Goal: Complete application form

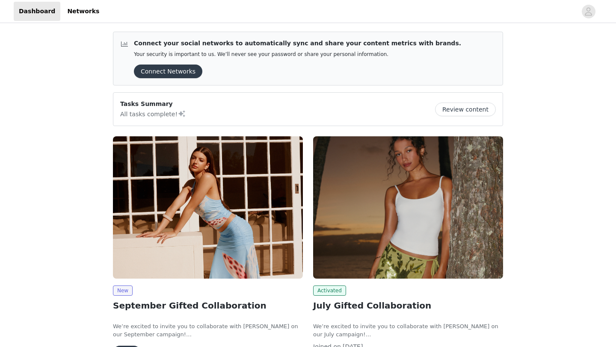
scroll to position [46, 0]
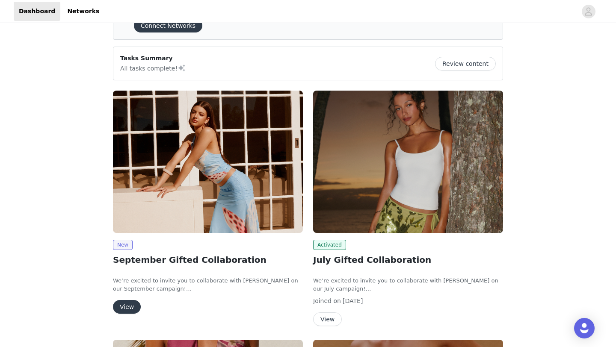
click at [111, 308] on div "New September Gifted Collaboration We’re excited to invite you to collaborate w…" at bounding box center [208, 203] width 200 height 237
click at [119, 307] on button "View" at bounding box center [127, 307] width 28 height 14
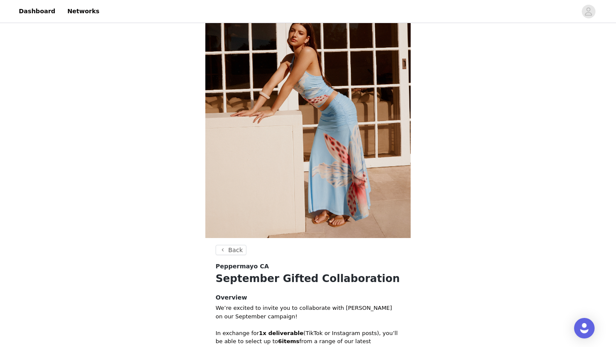
scroll to position [301, 0]
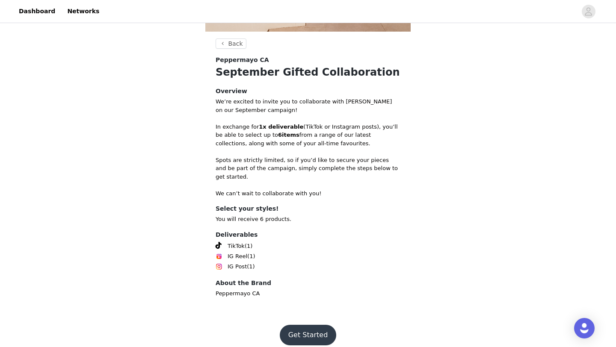
click at [313, 329] on button "Get Started" at bounding box center [308, 335] width 57 height 21
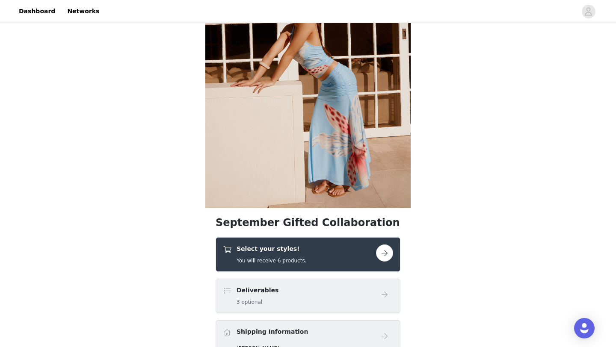
scroll to position [101, 0]
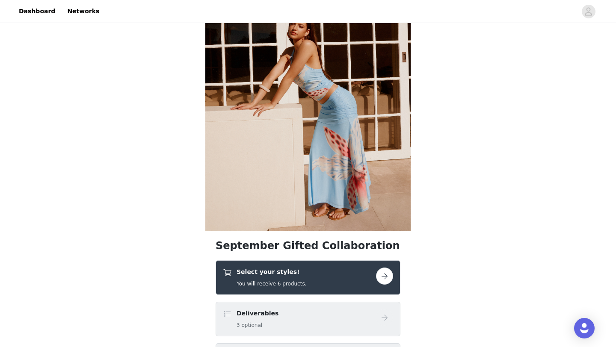
click at [383, 283] on button "button" at bounding box center [384, 276] width 17 height 17
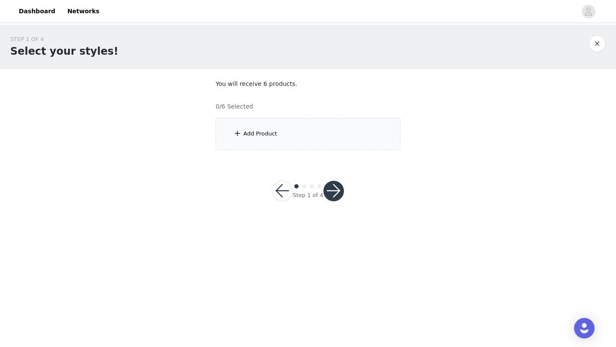
click at [282, 127] on div "Add Product" at bounding box center [307, 134] width 185 height 32
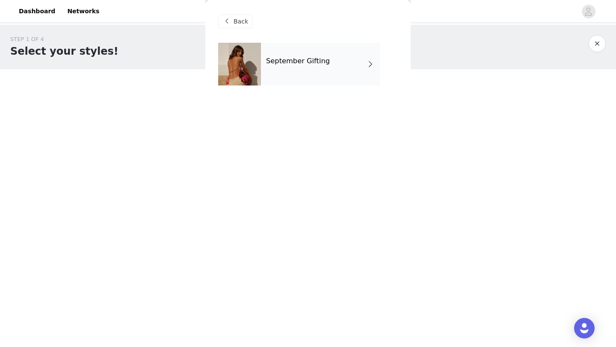
click at [254, 44] on div at bounding box center [239, 64] width 43 height 43
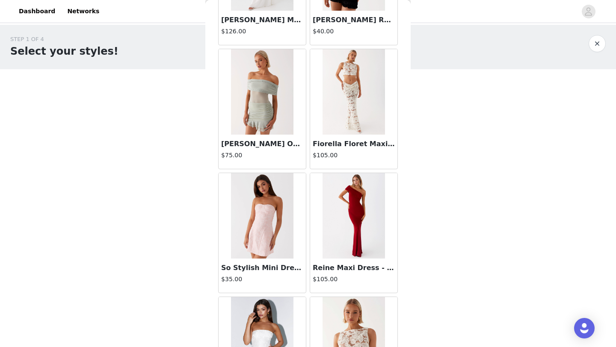
scroll to position [961, 0]
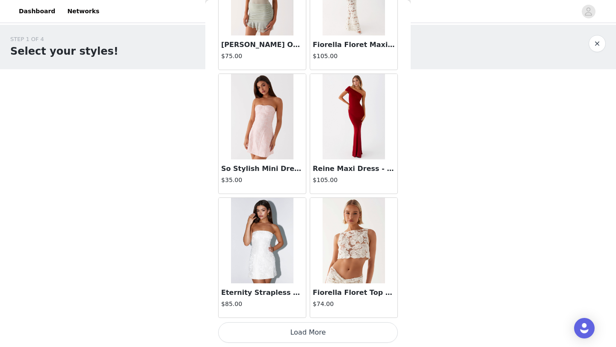
click at [344, 331] on button "Load More" at bounding box center [308, 332] width 180 height 21
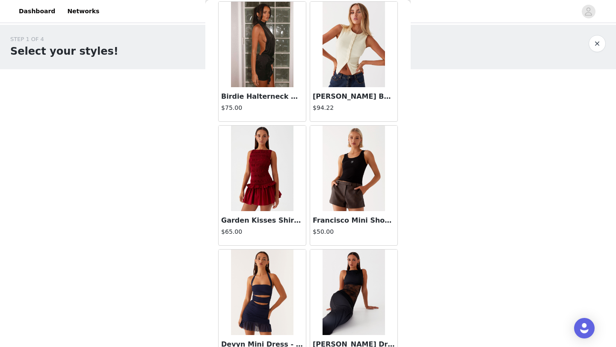
scroll to position [2201, 0]
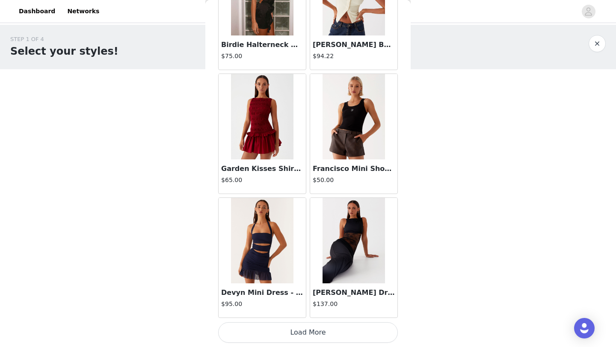
click at [341, 339] on button "Load More" at bounding box center [308, 332] width 180 height 21
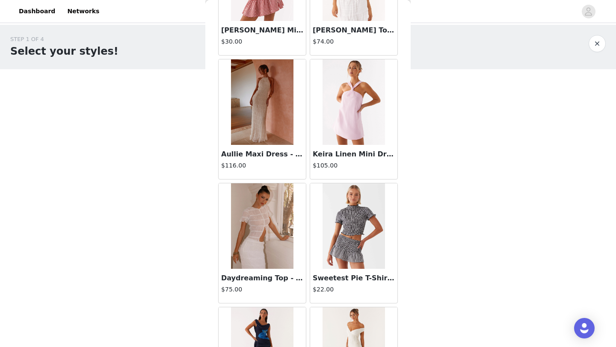
scroll to position [3440, 0]
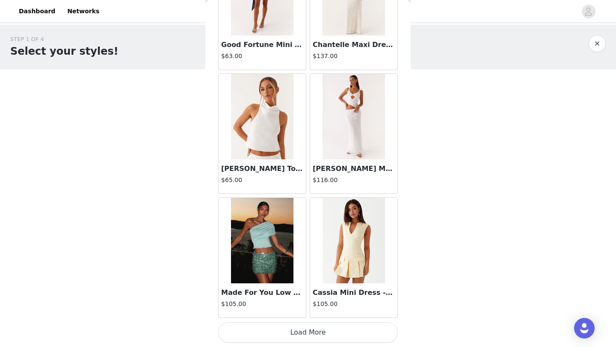
click at [323, 340] on button "Load More" at bounding box center [308, 332] width 180 height 21
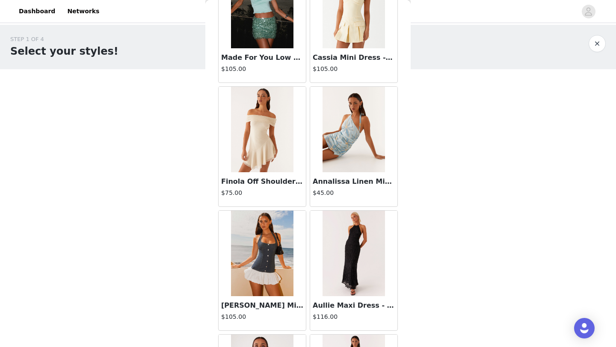
scroll to position [3873, 0]
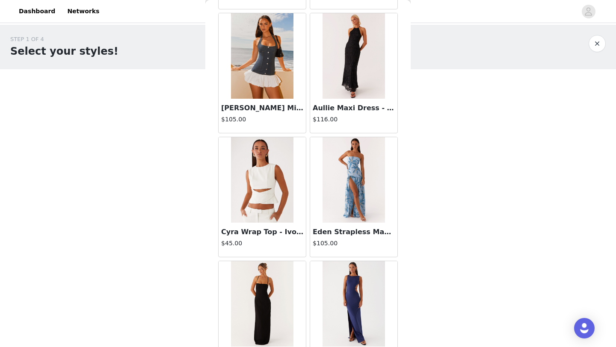
click at [271, 69] on img at bounding box center [262, 55] width 62 height 85
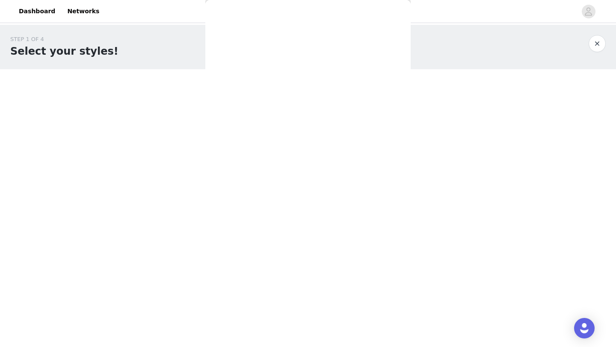
scroll to position [105, 0]
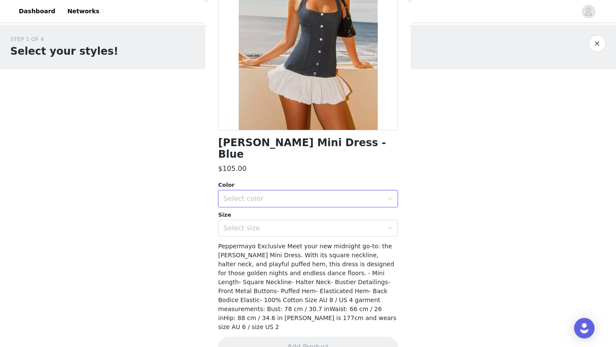
click at [320, 191] on div "Select color" at bounding box center [305, 199] width 164 height 16
click at [308, 201] on li "Blue" at bounding box center [308, 206] width 180 height 14
click at [311, 224] on div "Select size" at bounding box center [303, 228] width 160 height 9
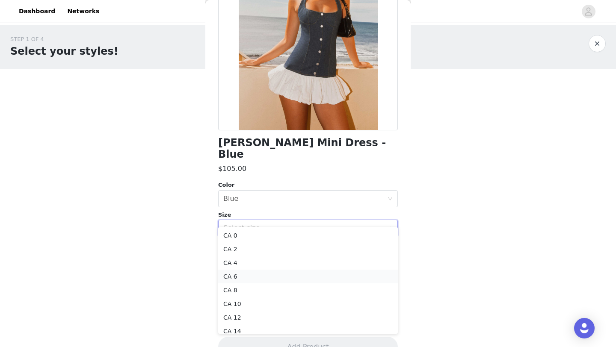
click at [239, 277] on li "CA 6" at bounding box center [308, 277] width 180 height 14
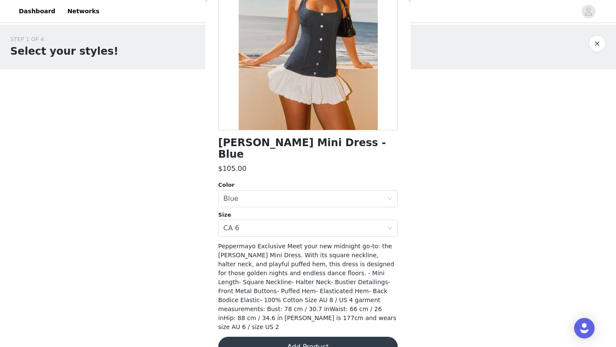
click at [298, 337] on button "Add Product" at bounding box center [308, 347] width 180 height 21
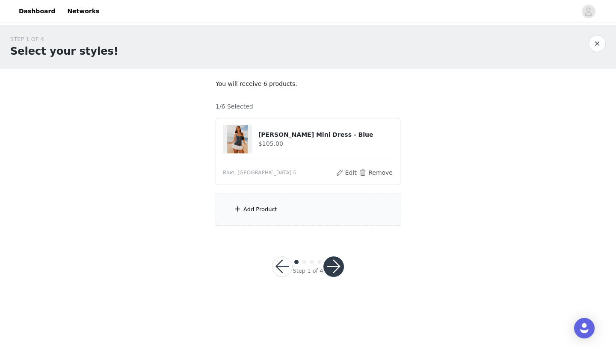
click at [267, 203] on div "Add Product" at bounding box center [307, 210] width 185 height 32
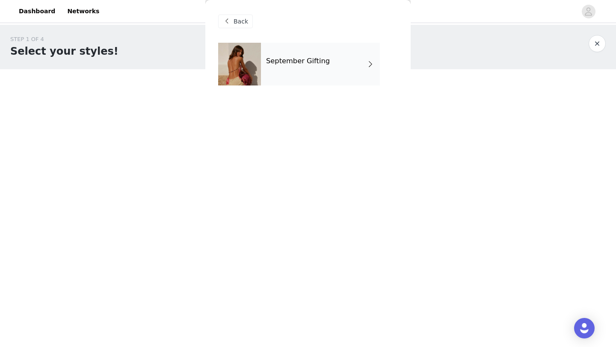
click at [320, 58] on h4 "September Gifting" at bounding box center [298, 61] width 64 height 8
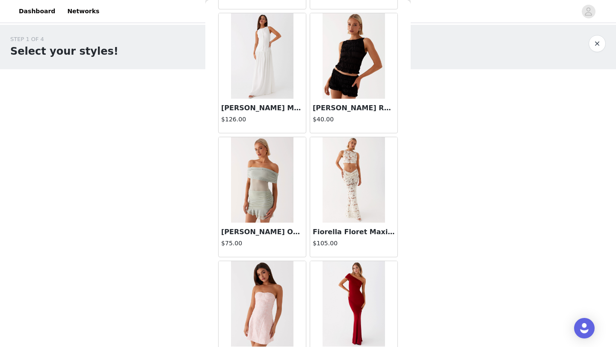
scroll to position [961, 0]
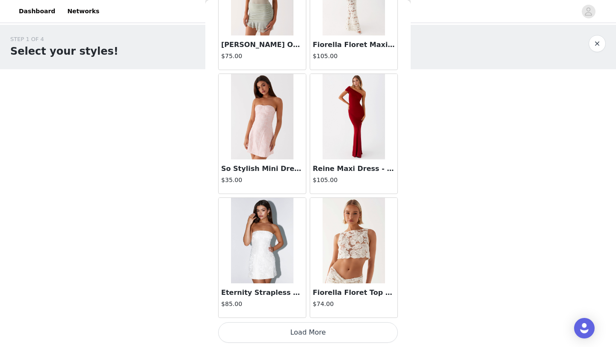
click at [308, 338] on button "Load More" at bounding box center [308, 332] width 180 height 21
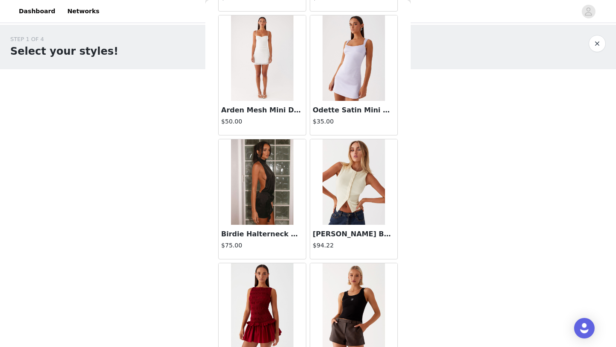
scroll to position [2201, 0]
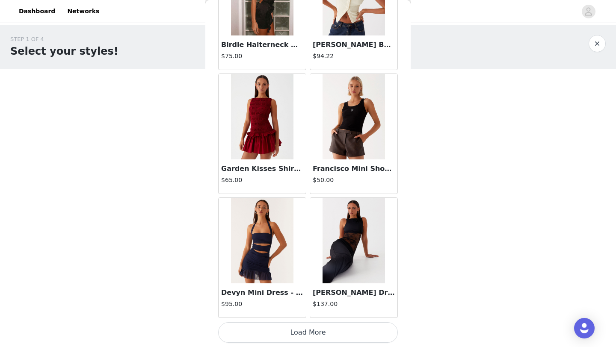
click at [319, 331] on button "Load More" at bounding box center [308, 332] width 180 height 21
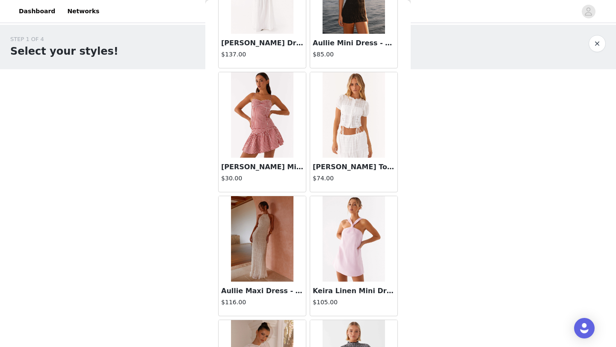
scroll to position [3440, 0]
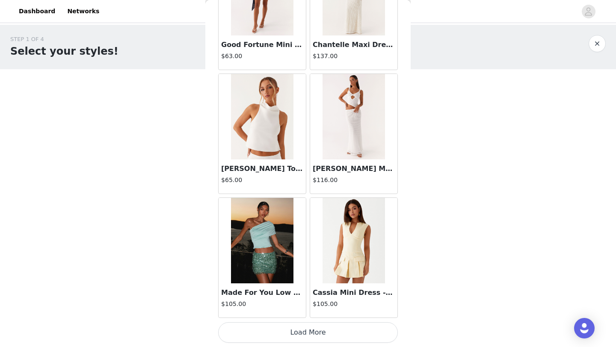
click at [326, 333] on button "Load More" at bounding box center [308, 332] width 180 height 21
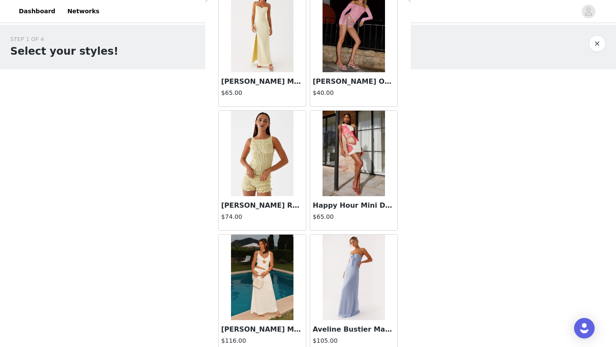
scroll to position [4680, 0]
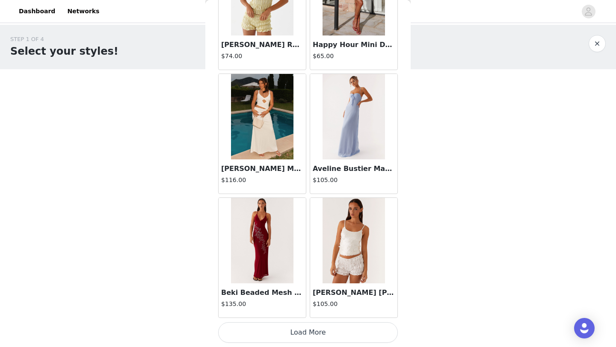
click at [326, 341] on button "Load More" at bounding box center [308, 332] width 180 height 21
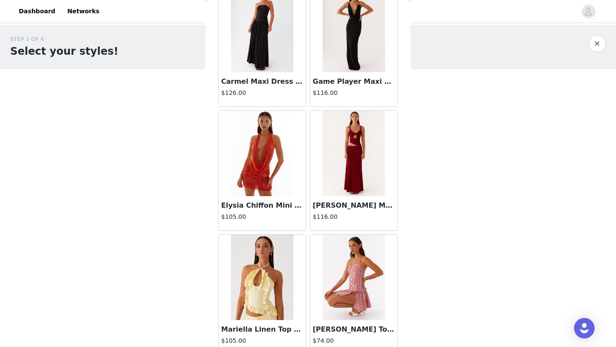
scroll to position [5920, 0]
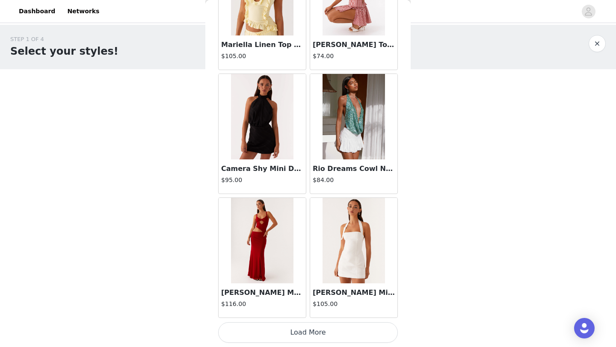
click at [343, 338] on button "Load More" at bounding box center [308, 332] width 180 height 21
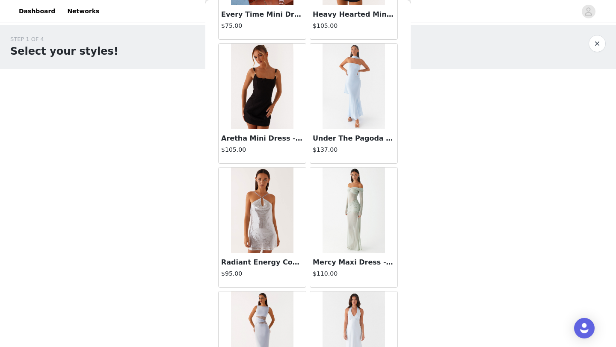
scroll to position [7159, 0]
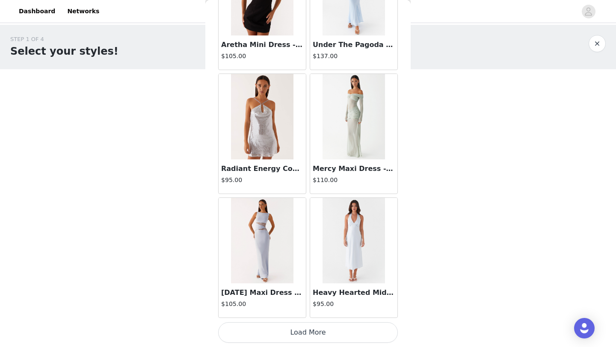
click at [327, 330] on button "Load More" at bounding box center [308, 332] width 180 height 21
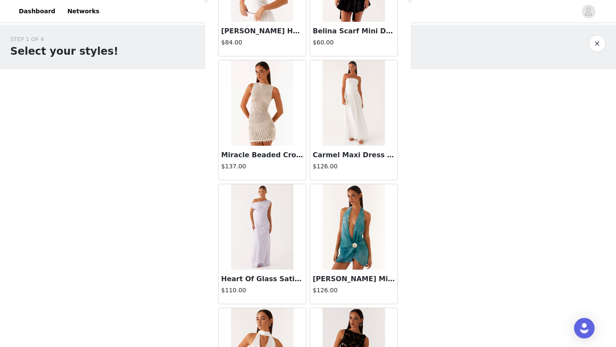
scroll to position [8399, 0]
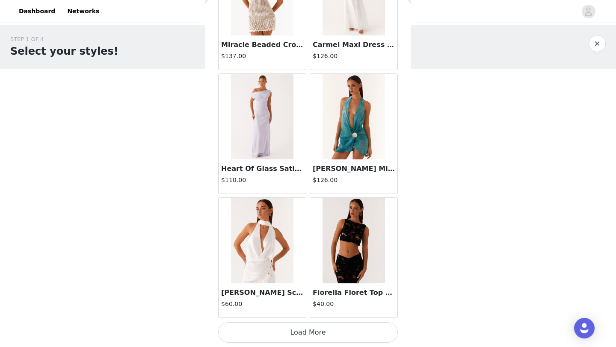
click at [328, 337] on button "Load More" at bounding box center [308, 332] width 180 height 21
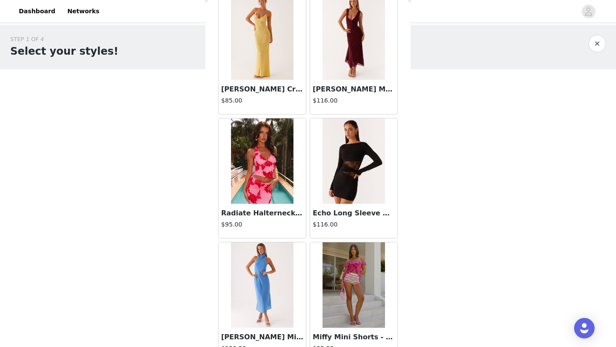
scroll to position [9339, 0]
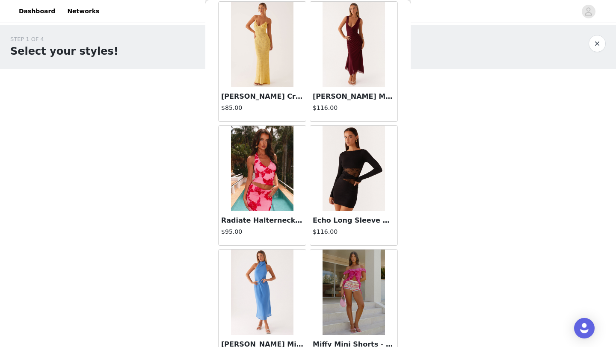
click at [240, 47] on img at bounding box center [262, 44] width 62 height 85
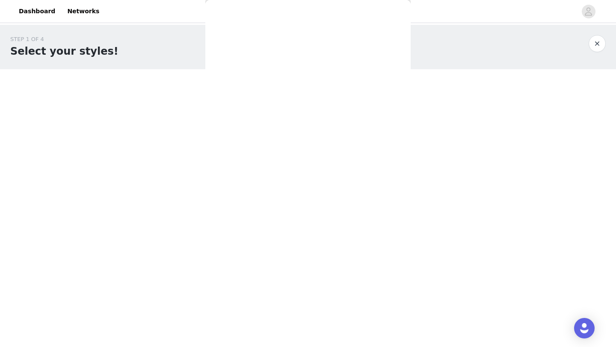
scroll to position [105, 0]
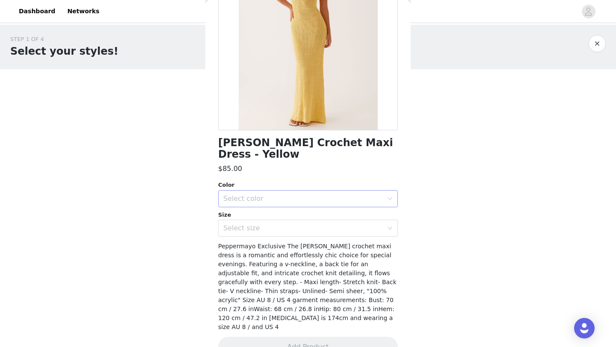
click at [305, 194] on div "Select color" at bounding box center [303, 198] width 160 height 9
click at [289, 207] on li "Yellow" at bounding box center [308, 206] width 180 height 14
click at [290, 224] on div "Select size" at bounding box center [303, 228] width 160 height 9
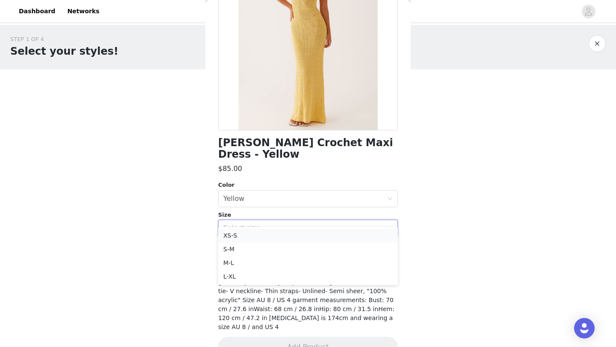
click at [292, 236] on li "XS-S" at bounding box center [308, 236] width 180 height 14
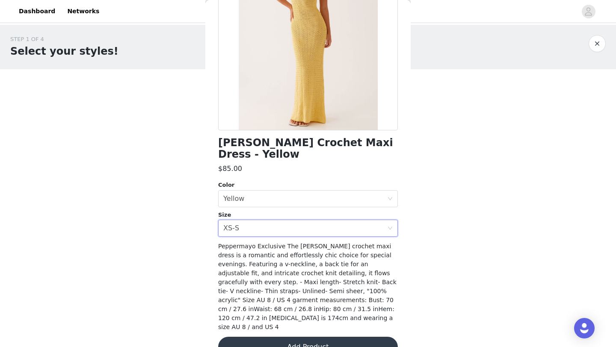
click at [324, 337] on button "Add Product" at bounding box center [308, 347] width 180 height 21
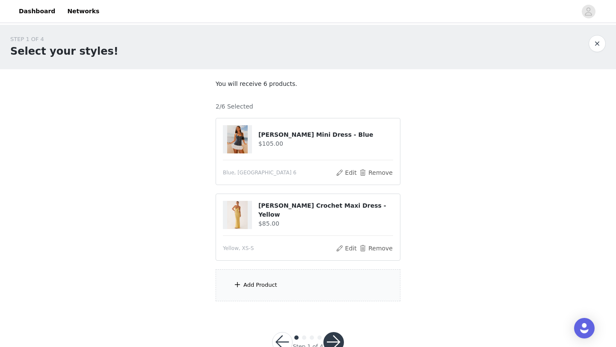
click at [274, 291] on div "Add Product" at bounding box center [307, 285] width 185 height 32
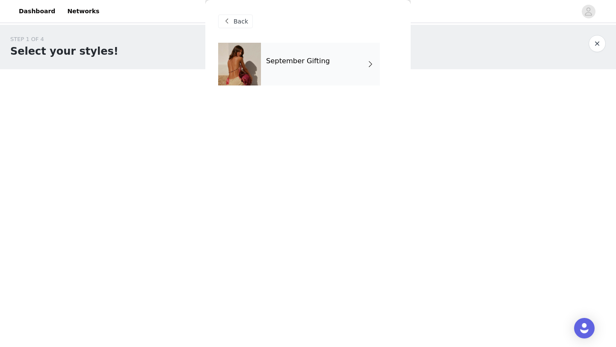
click at [324, 77] on div "September Gifting" at bounding box center [320, 64] width 119 height 43
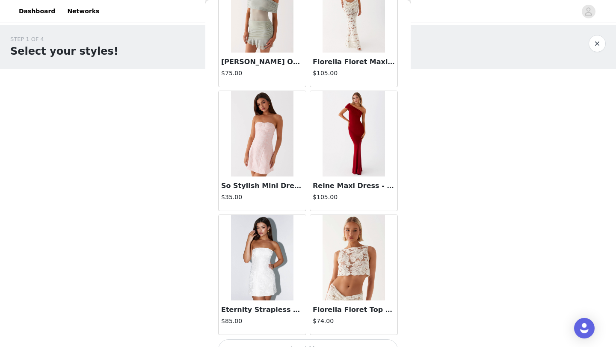
scroll to position [961, 0]
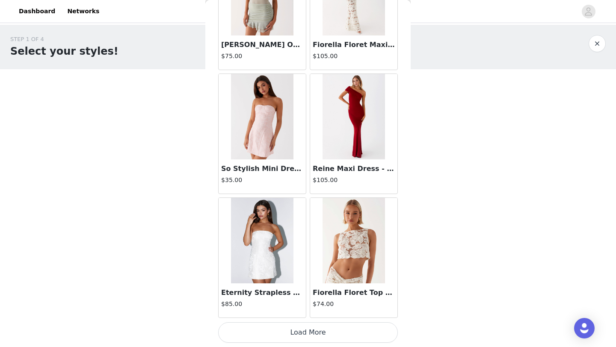
click at [330, 333] on button "Load More" at bounding box center [308, 332] width 180 height 21
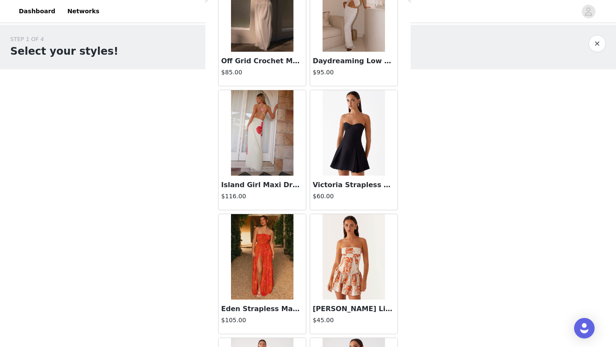
scroll to position [2201, 0]
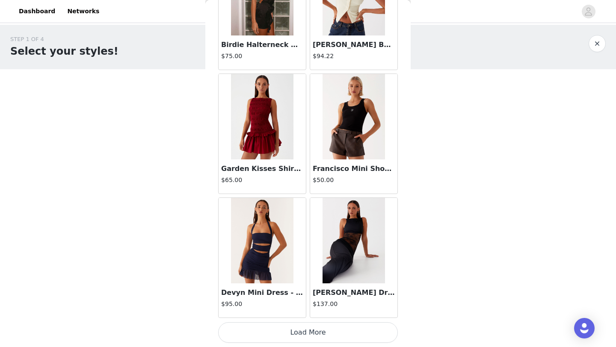
click at [321, 334] on button "Load More" at bounding box center [308, 332] width 180 height 21
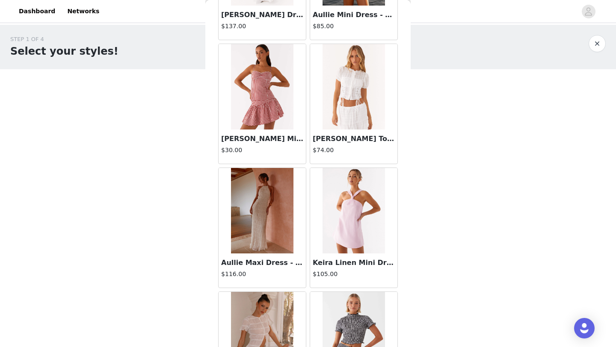
scroll to position [3440, 0]
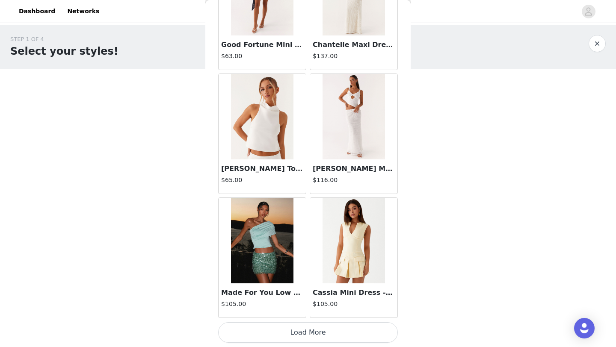
click at [320, 327] on button "Load More" at bounding box center [308, 332] width 180 height 21
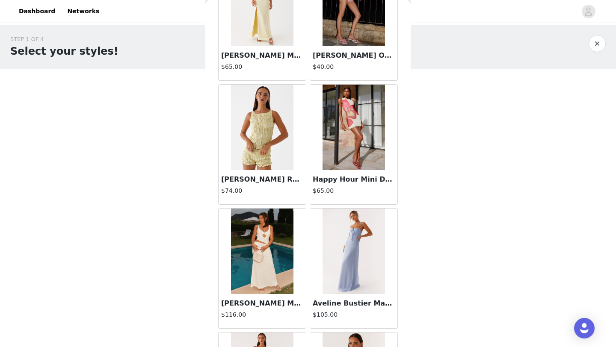
scroll to position [4680, 0]
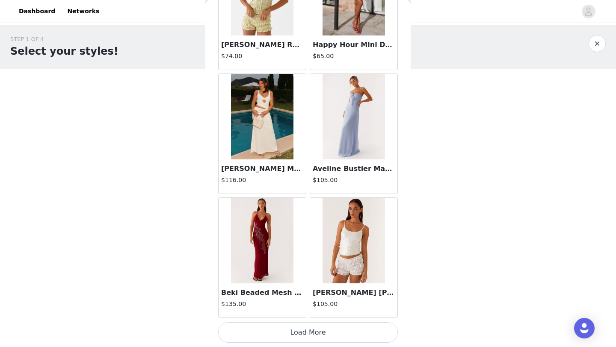
click at [321, 336] on button "Load More" at bounding box center [308, 332] width 180 height 21
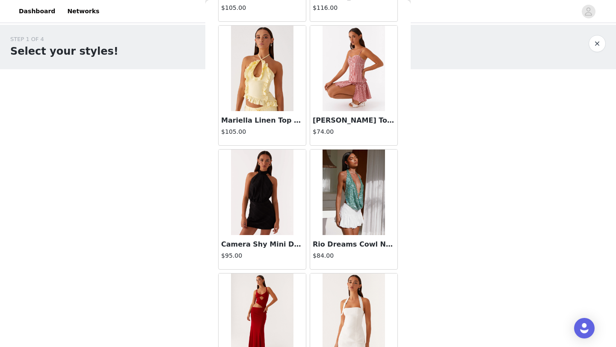
scroll to position [5920, 0]
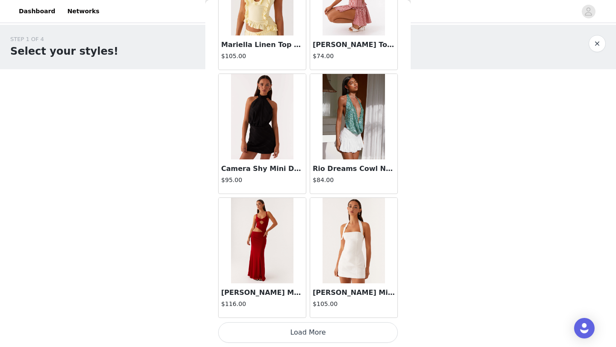
click at [326, 335] on button "Load More" at bounding box center [308, 332] width 180 height 21
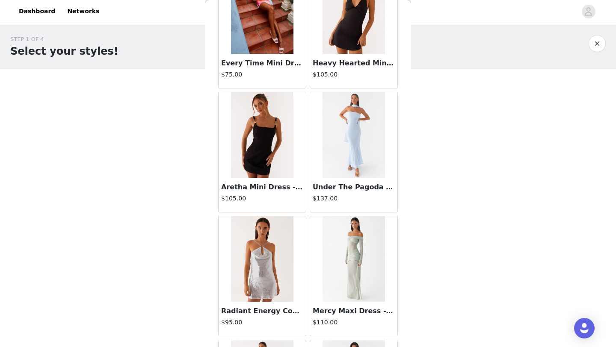
scroll to position [7159, 0]
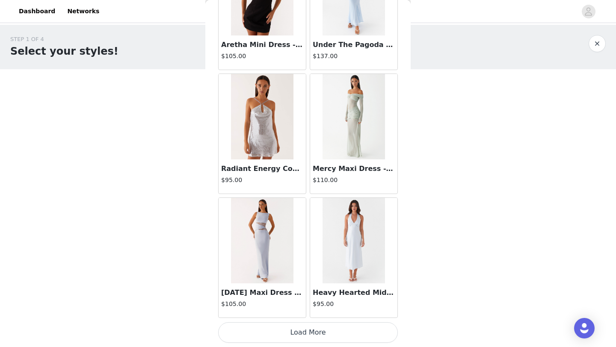
click at [322, 332] on button "Load More" at bounding box center [308, 332] width 180 height 21
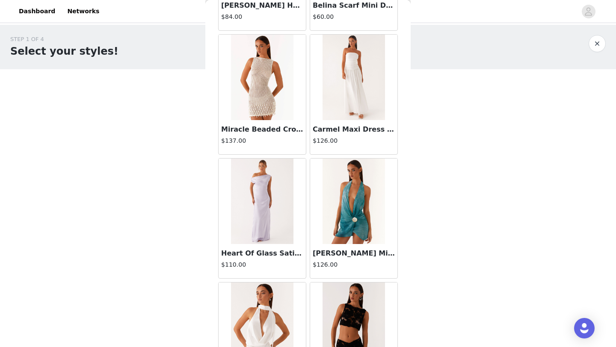
scroll to position [8399, 0]
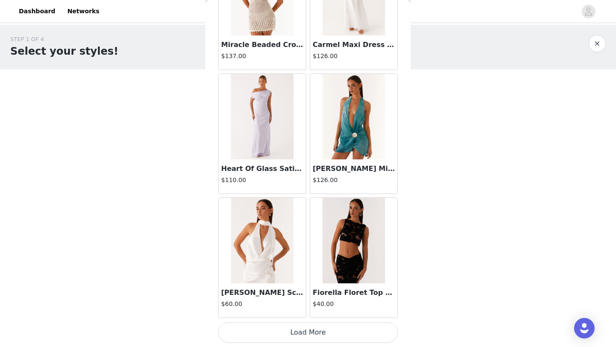
click at [321, 332] on button "Load More" at bounding box center [308, 332] width 180 height 21
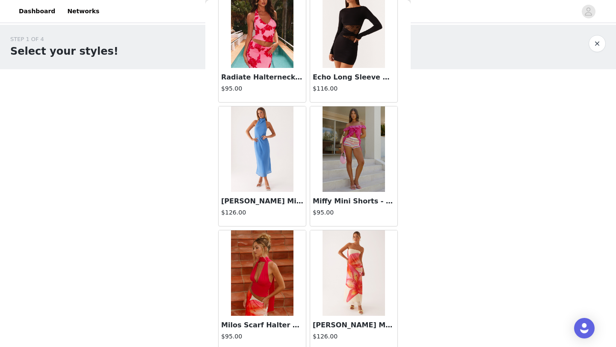
scroll to position [9638, 0]
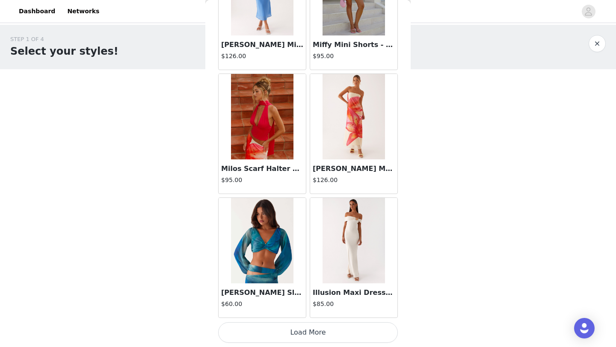
click at [325, 340] on button "Load More" at bounding box center [308, 332] width 180 height 21
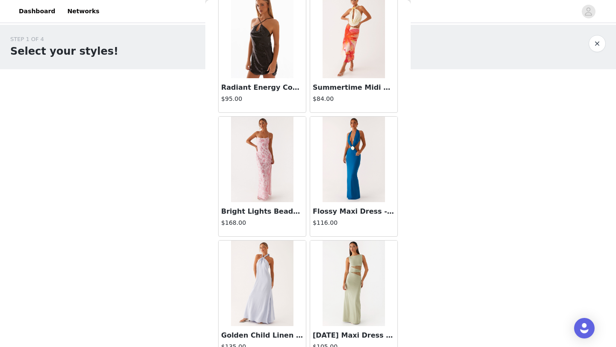
scroll to position [10878, 0]
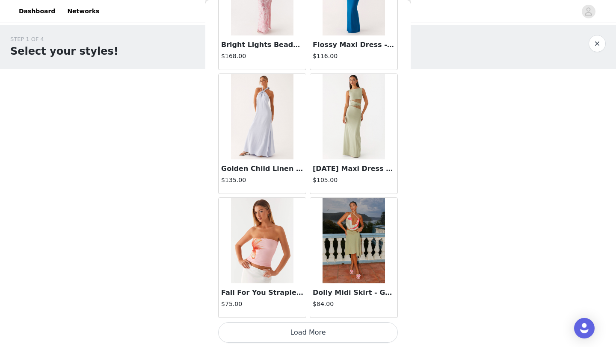
click at [319, 336] on button "Load More" at bounding box center [308, 332] width 180 height 21
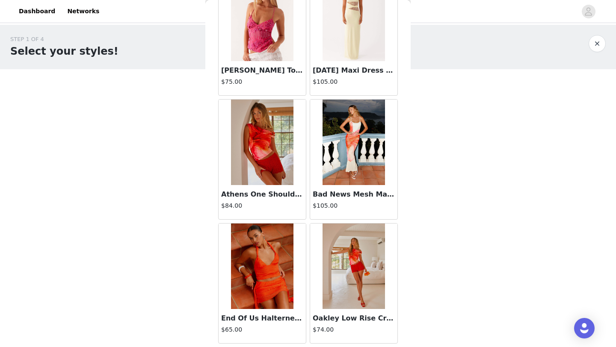
scroll to position [12118, 0]
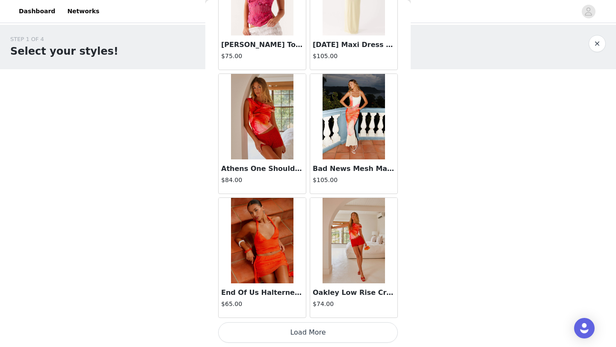
click at [310, 329] on button "Load More" at bounding box center [308, 332] width 180 height 21
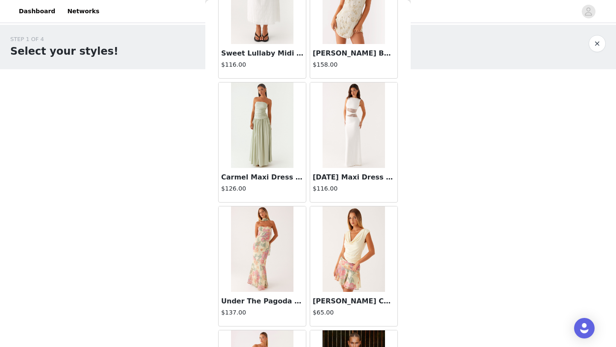
scroll to position [13357, 0]
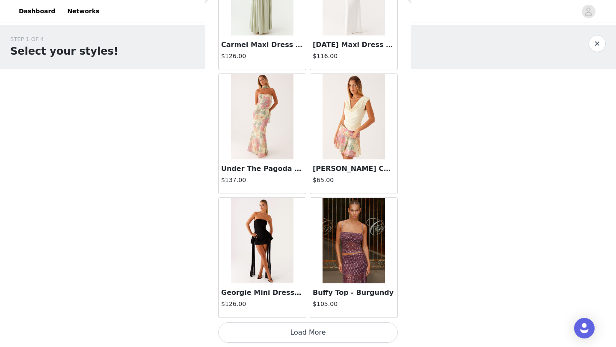
click at [314, 334] on button "Load More" at bounding box center [308, 332] width 180 height 21
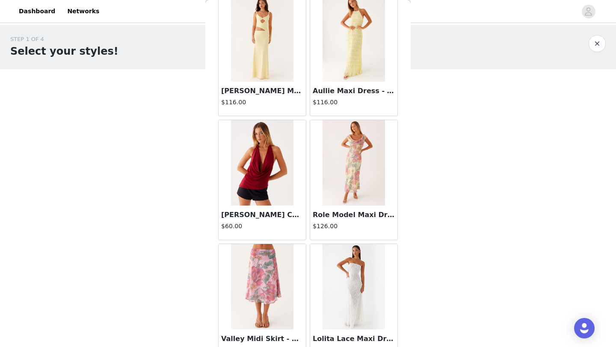
scroll to position [14597, 0]
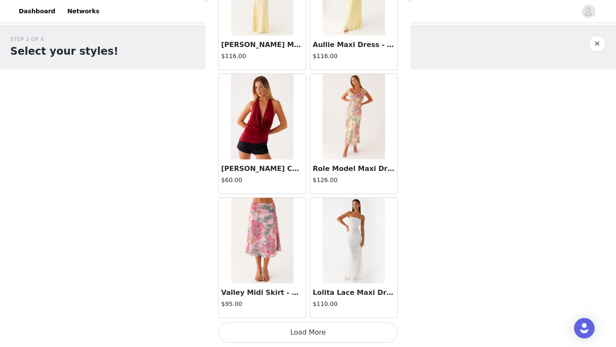
click at [317, 325] on button "Load More" at bounding box center [308, 332] width 180 height 21
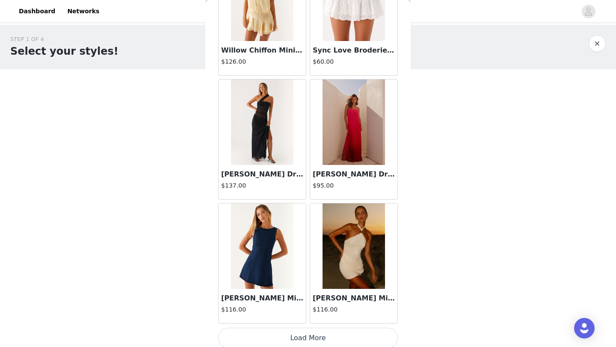
scroll to position [15837, 0]
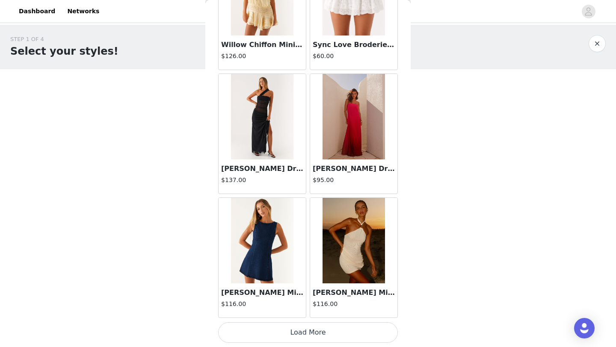
click at [339, 328] on button "Load More" at bounding box center [308, 332] width 180 height 21
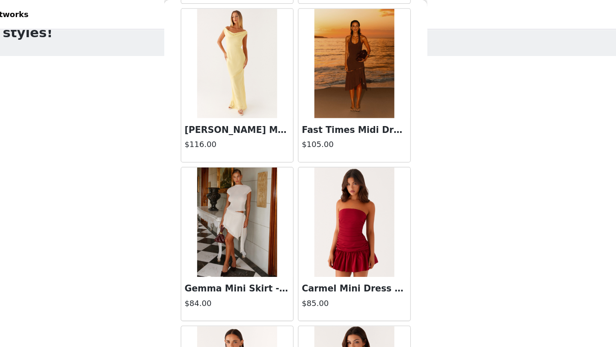
scroll to position [16274, 0]
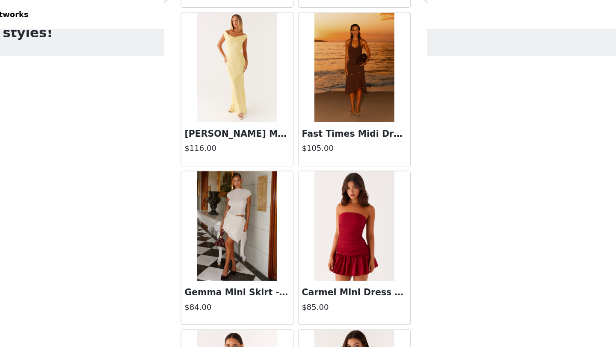
click at [352, 57] on img at bounding box center [353, 52] width 62 height 85
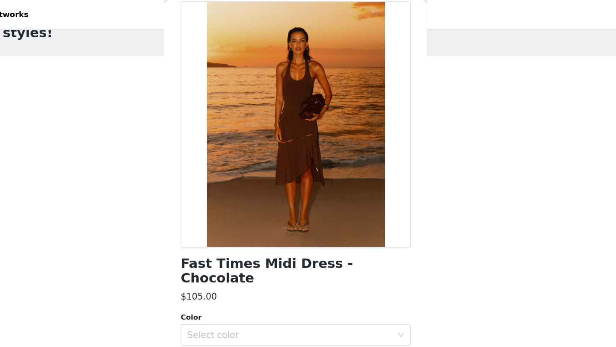
scroll to position [105, 0]
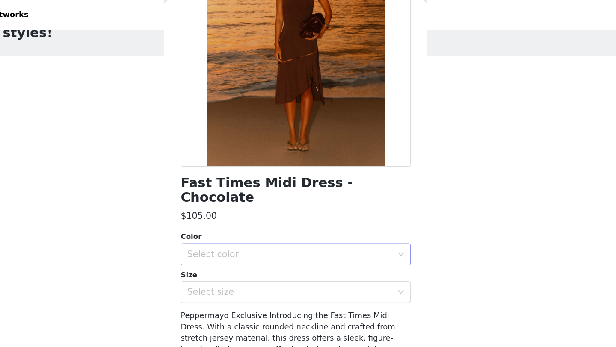
click at [342, 194] on div "Select color" at bounding box center [303, 198] width 160 height 9
click at [289, 206] on li "Chocolate" at bounding box center [308, 206] width 180 height 14
click at [291, 224] on div "Select size" at bounding box center [303, 228] width 160 height 9
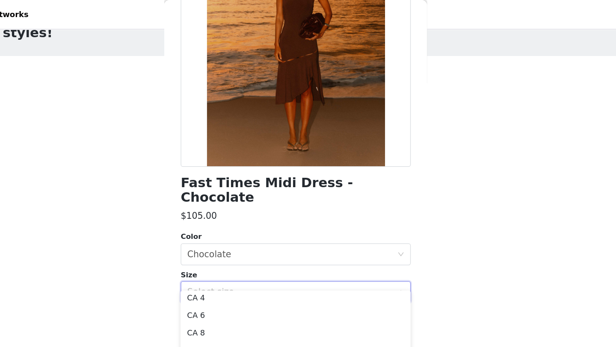
scroll to position [29, 0]
click at [290, 233] on li "CA 4" at bounding box center [308, 234] width 180 height 14
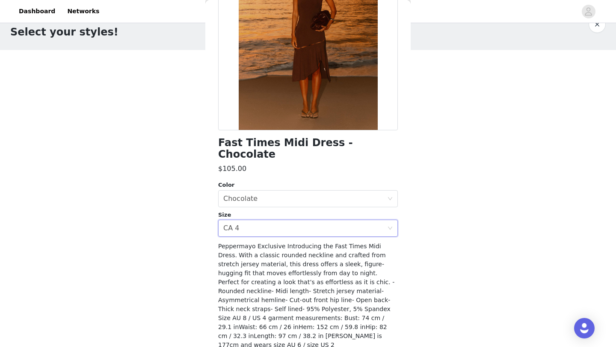
scroll to position [123, 0]
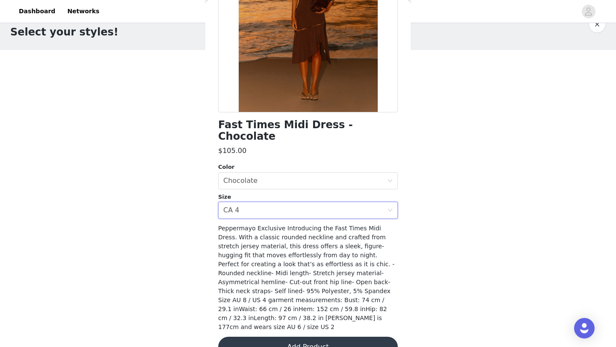
click at [336, 337] on button "Add Product" at bounding box center [308, 347] width 180 height 21
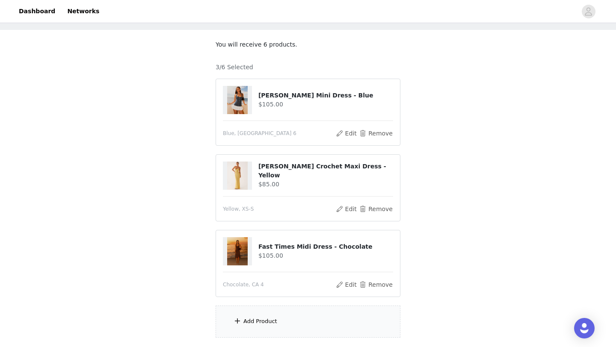
scroll to position [44, 0]
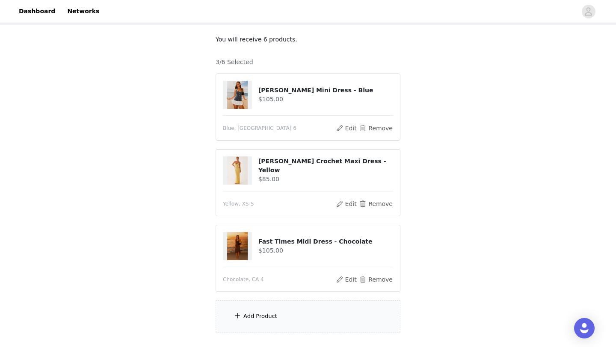
click at [255, 321] on div "Add Product" at bounding box center [307, 317] width 185 height 32
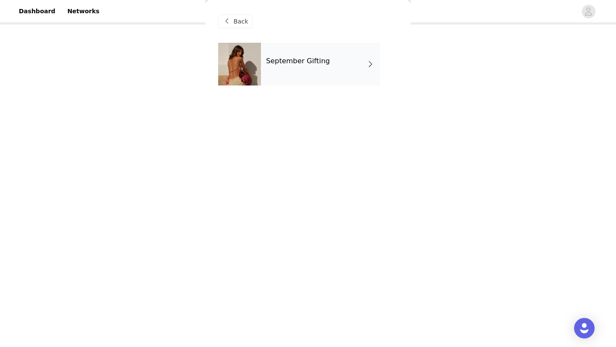
click at [301, 73] on div "September Gifting" at bounding box center [320, 64] width 119 height 43
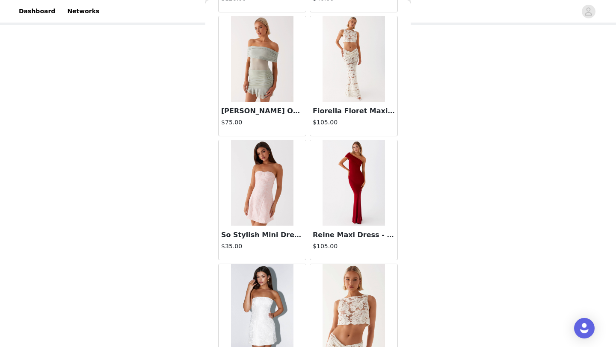
scroll to position [961, 0]
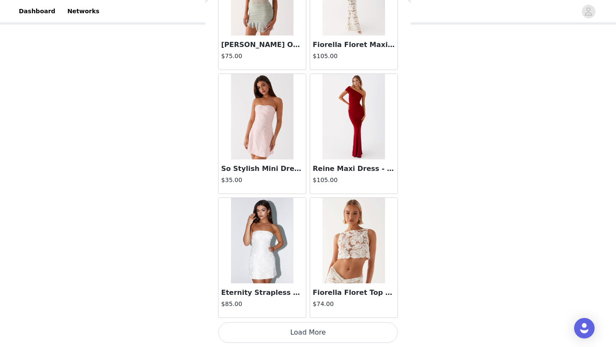
click at [326, 337] on button "Load More" at bounding box center [308, 332] width 180 height 21
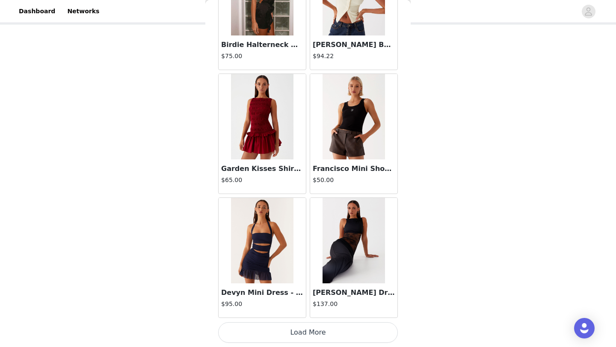
click at [334, 339] on button "Load More" at bounding box center [308, 332] width 180 height 21
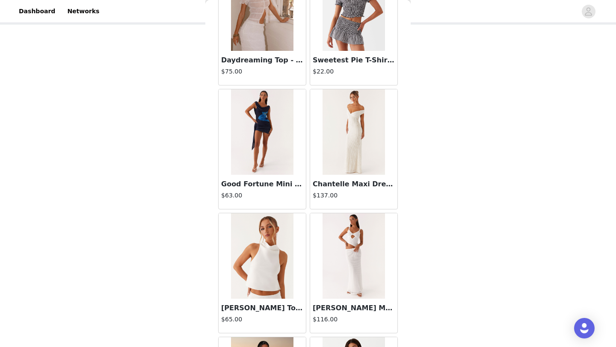
scroll to position [3440, 0]
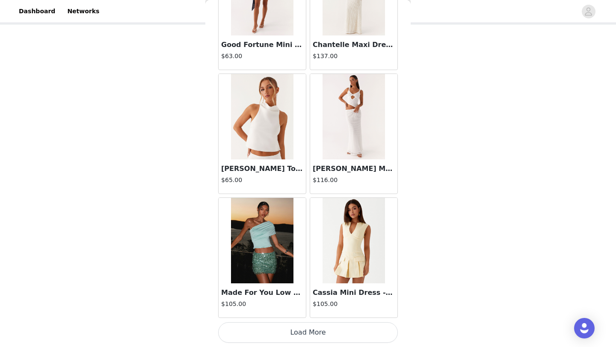
click at [347, 331] on button "Load More" at bounding box center [308, 332] width 180 height 21
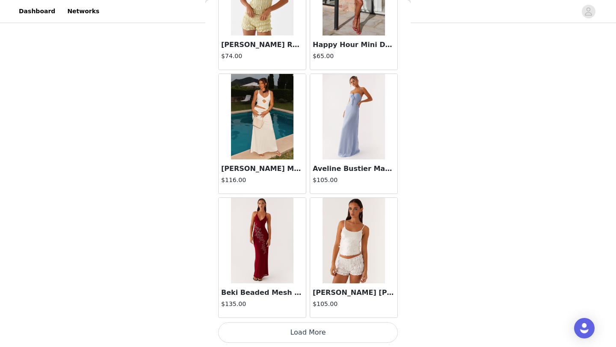
scroll to position [86, 0]
click at [342, 333] on button "Load More" at bounding box center [308, 332] width 180 height 21
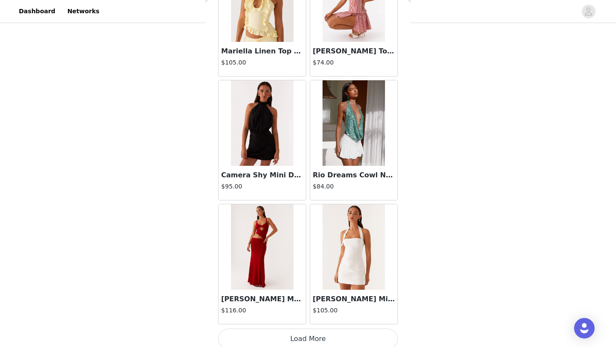
scroll to position [5920, 0]
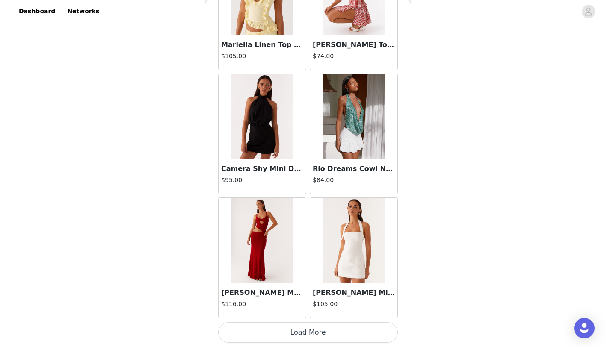
click at [338, 335] on button "Load More" at bounding box center [308, 332] width 180 height 21
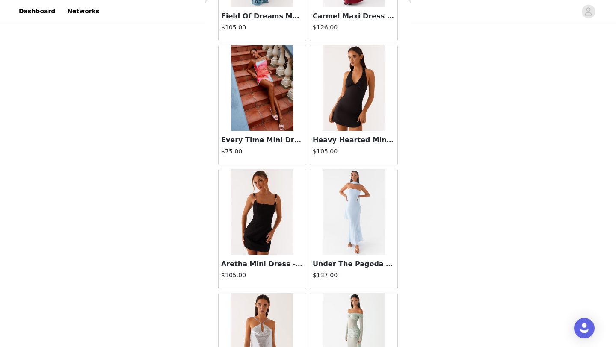
scroll to position [7159, 0]
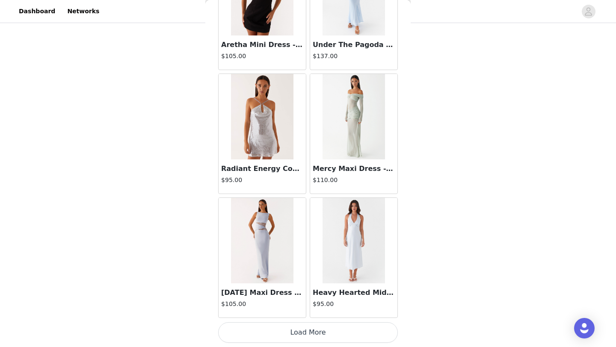
click at [339, 334] on button "Load More" at bounding box center [308, 332] width 180 height 21
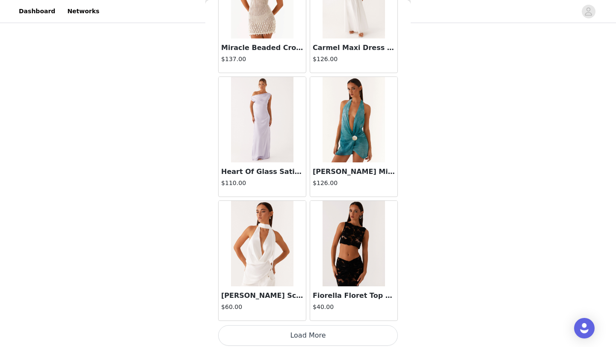
scroll to position [8399, 0]
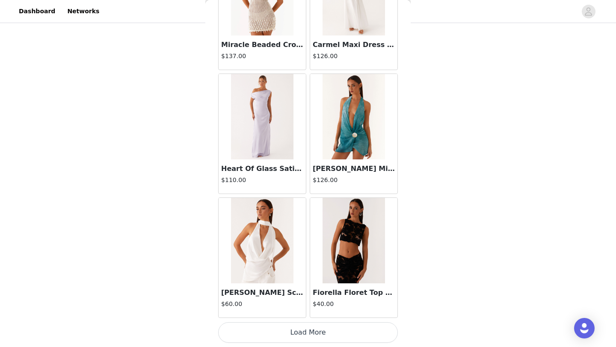
click at [333, 340] on button "Load More" at bounding box center [308, 332] width 180 height 21
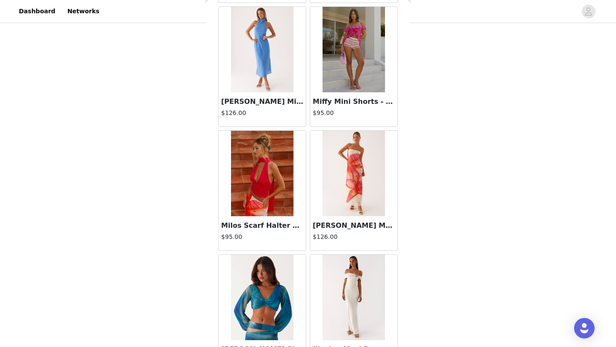
scroll to position [9638, 0]
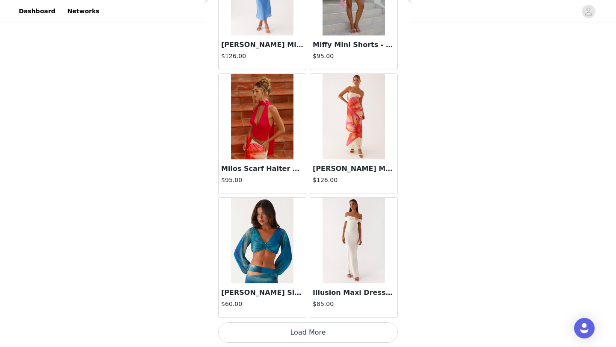
click at [320, 333] on button "Load More" at bounding box center [308, 332] width 180 height 21
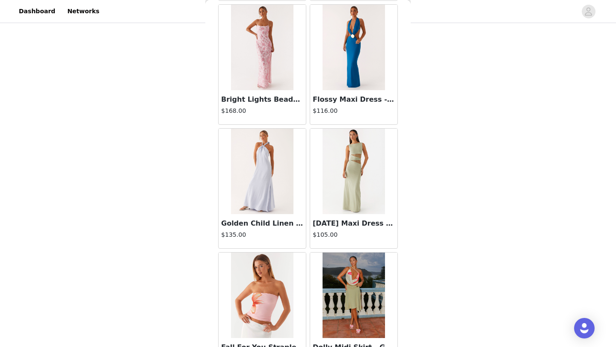
scroll to position [10878, 0]
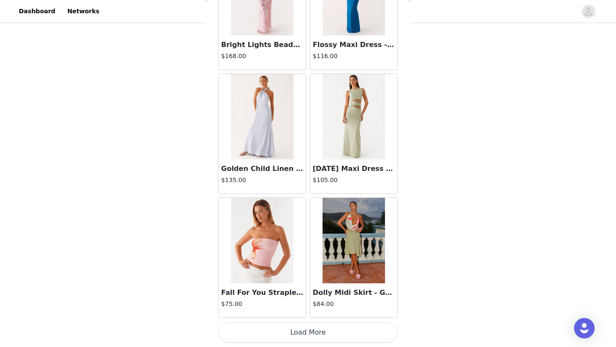
click at [323, 334] on button "Load More" at bounding box center [308, 332] width 180 height 21
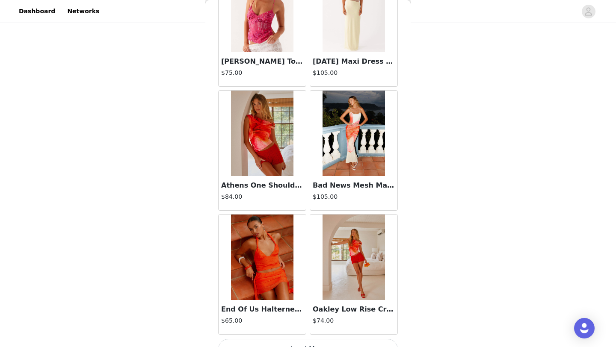
scroll to position [12118, 0]
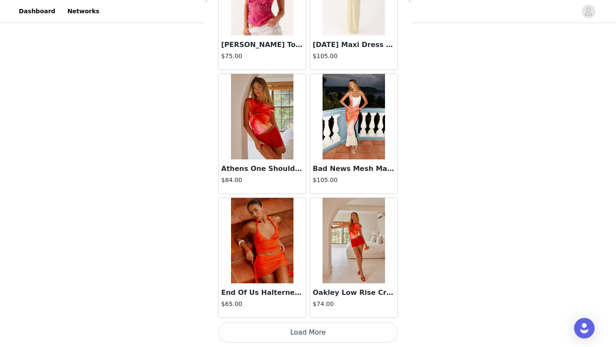
click at [317, 342] on button "Load More" at bounding box center [308, 332] width 180 height 21
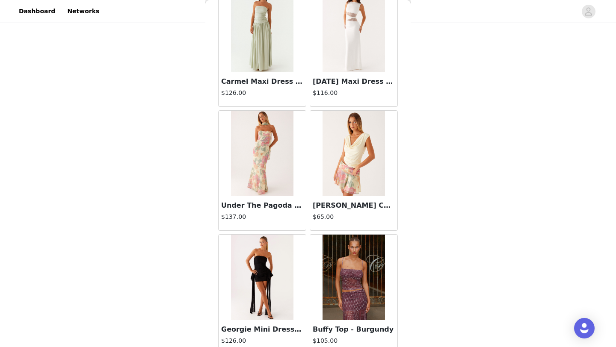
scroll to position [13357, 0]
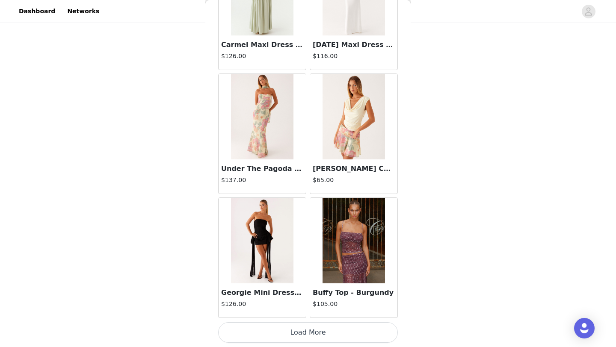
click at [314, 334] on button "Load More" at bounding box center [308, 332] width 180 height 21
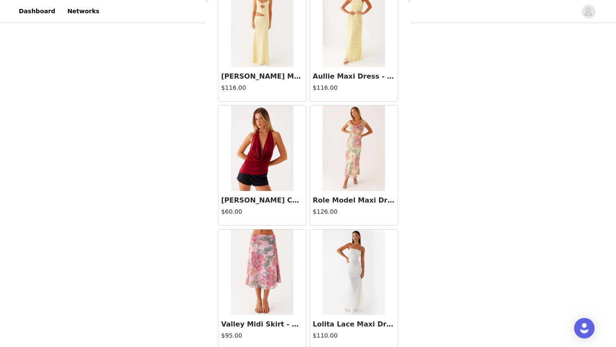
scroll to position [14597, 0]
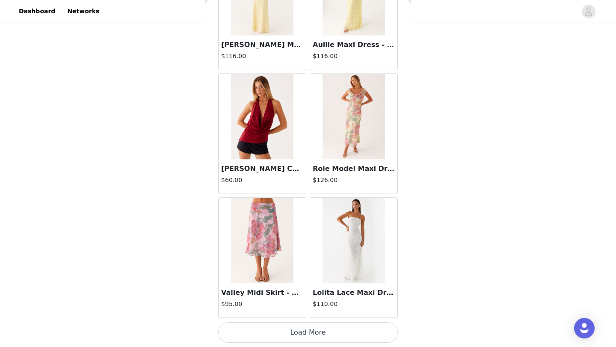
click at [324, 337] on button "Load More" at bounding box center [308, 332] width 180 height 21
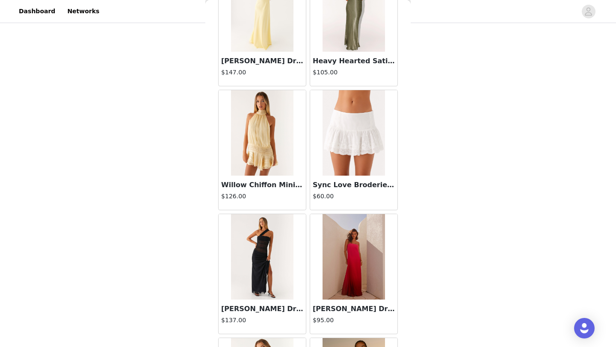
scroll to position [15837, 0]
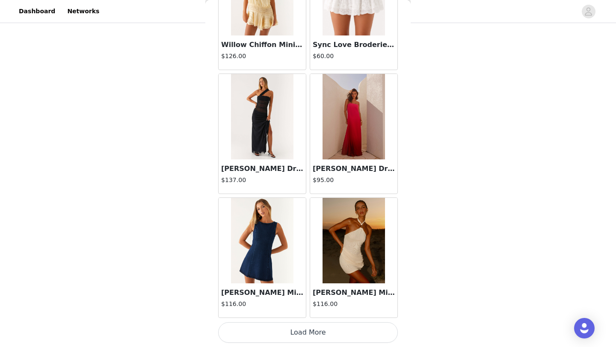
click at [306, 332] on button "Load More" at bounding box center [308, 332] width 180 height 21
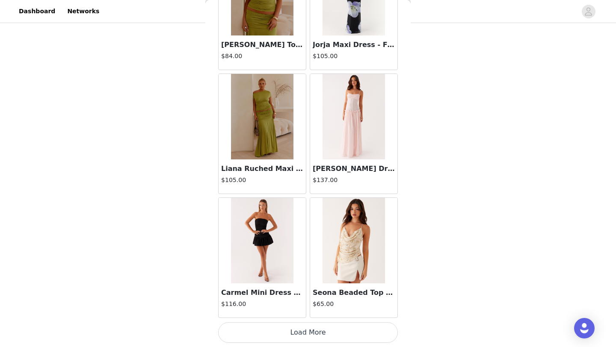
scroll to position [91, 0]
click at [311, 338] on button "Load More" at bounding box center [308, 332] width 180 height 21
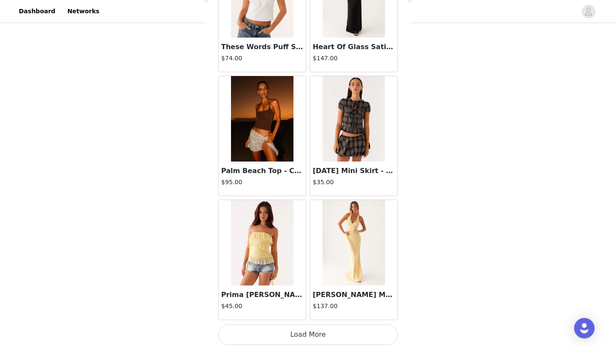
scroll to position [18316, 0]
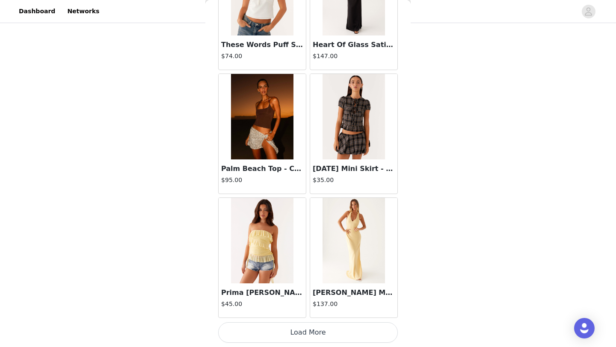
click at [323, 332] on button "Load More" at bounding box center [308, 332] width 180 height 21
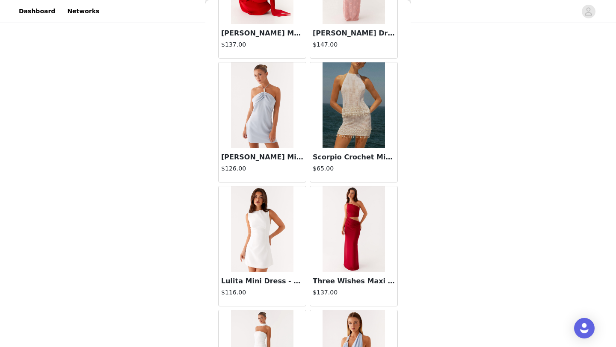
scroll to position [19556, 0]
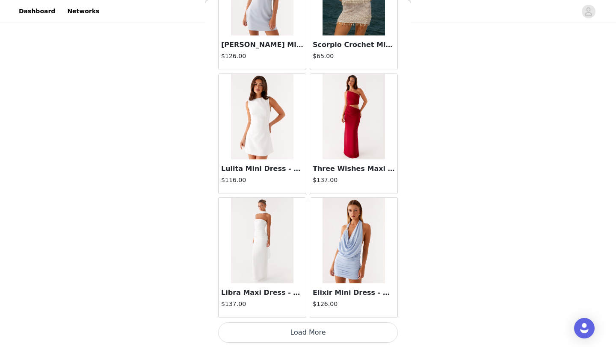
click at [321, 336] on button "Load More" at bounding box center [308, 332] width 180 height 21
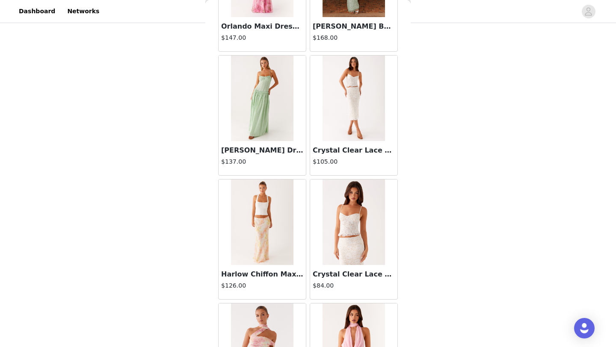
scroll to position [20795, 0]
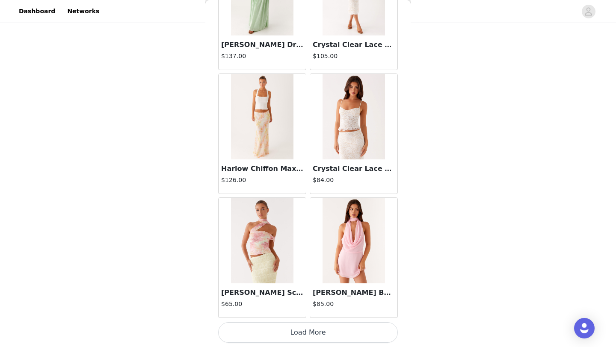
click at [331, 339] on button "Load More" at bounding box center [308, 332] width 180 height 21
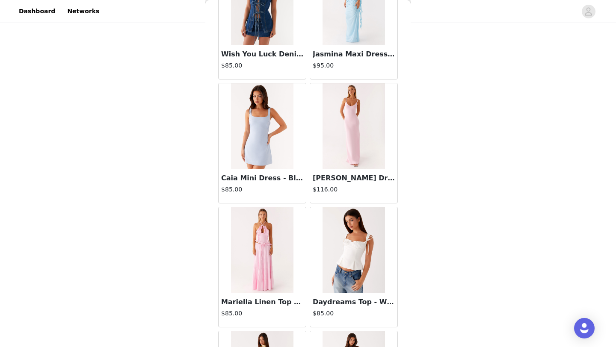
scroll to position [22035, 0]
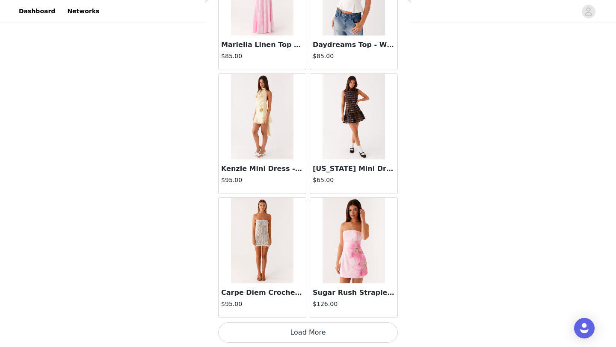
click at [308, 333] on button "Load More" at bounding box center [308, 332] width 180 height 21
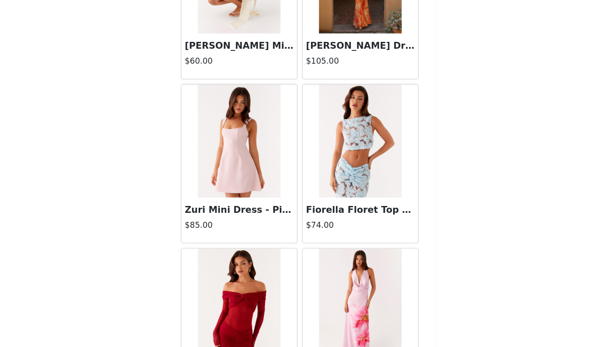
scroll to position [23274, 0]
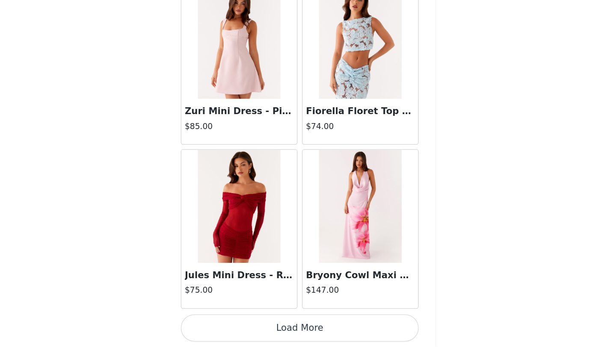
click at [342, 342] on button "Load More" at bounding box center [308, 332] width 180 height 21
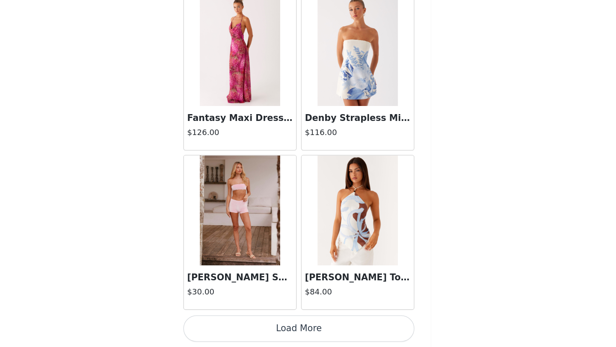
scroll to position [101, 0]
click at [330, 331] on button "Load More" at bounding box center [308, 332] width 180 height 21
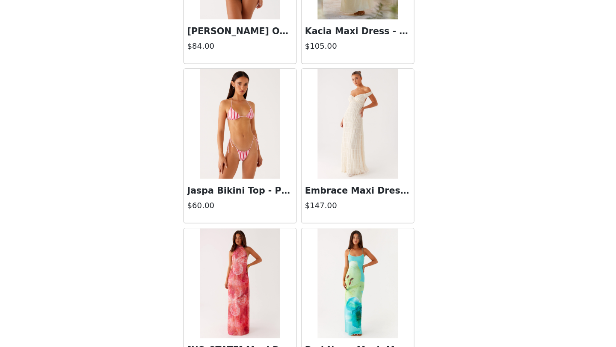
scroll to position [25752, 0]
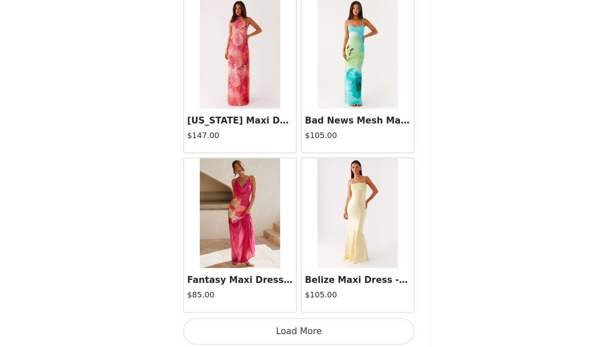
click at [330, 330] on button "Load More" at bounding box center [308, 334] width 180 height 21
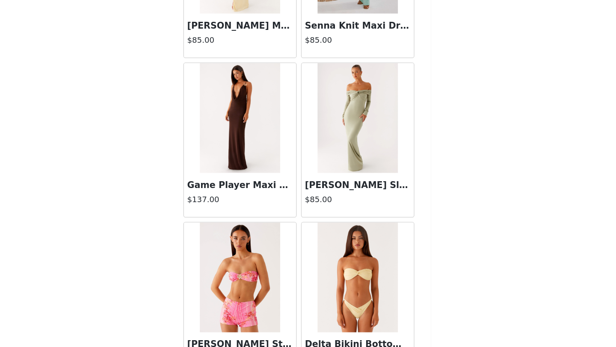
scroll to position [26993, 0]
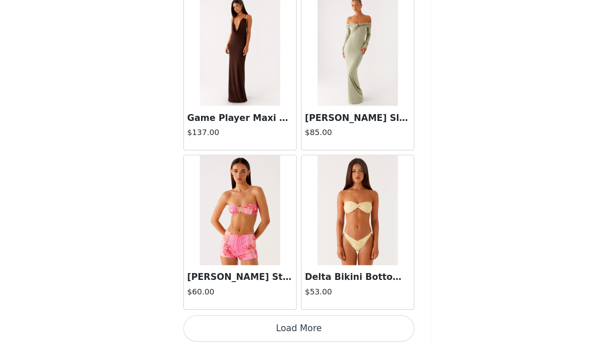
click at [325, 334] on button "Load More" at bounding box center [308, 332] width 180 height 21
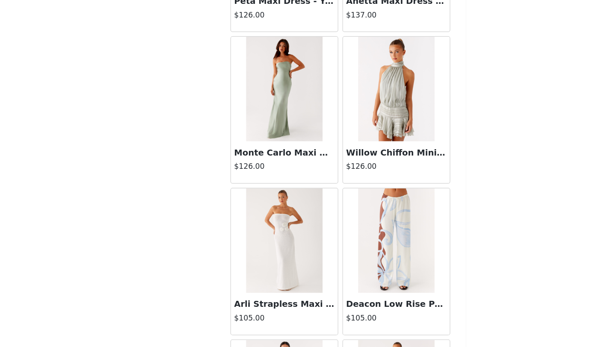
scroll to position [28121, 0]
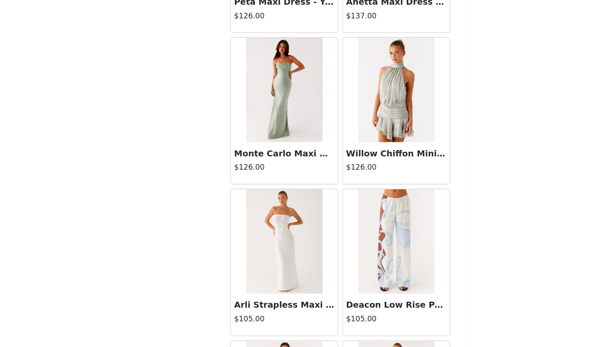
click at [359, 243] on img at bounding box center [353, 228] width 62 height 85
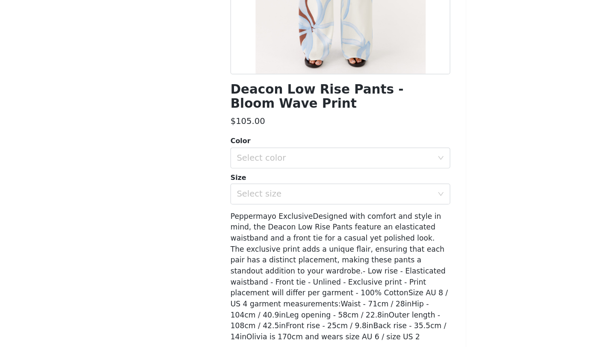
scroll to position [134, 0]
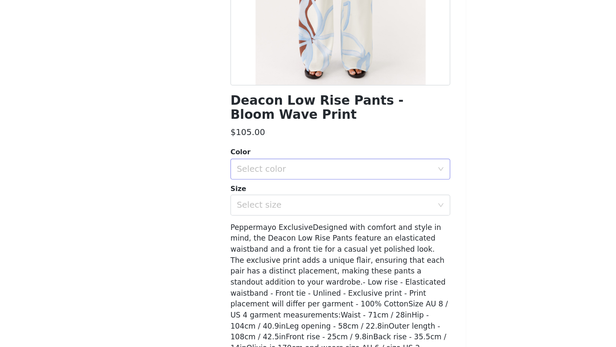
click at [315, 171] on div "Select color" at bounding box center [303, 169] width 160 height 9
click at [307, 186] on li "Bloom Wave Print" at bounding box center [308, 188] width 180 height 14
click at [314, 204] on div "Select size" at bounding box center [305, 199] width 164 height 16
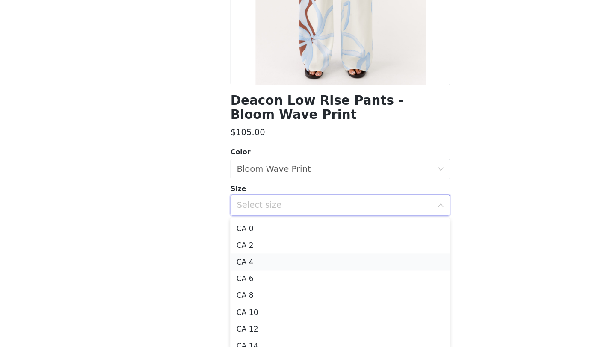
click at [299, 240] on li "CA 4" at bounding box center [308, 246] width 180 height 14
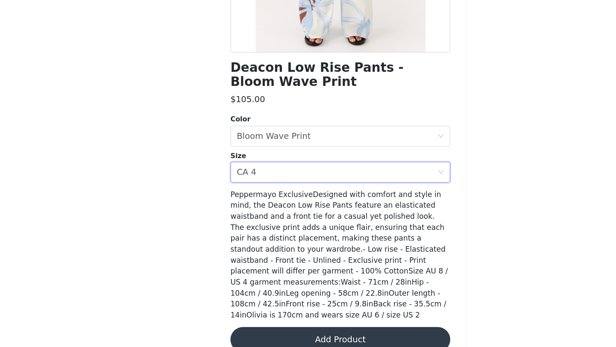
scroll to position [101, 0]
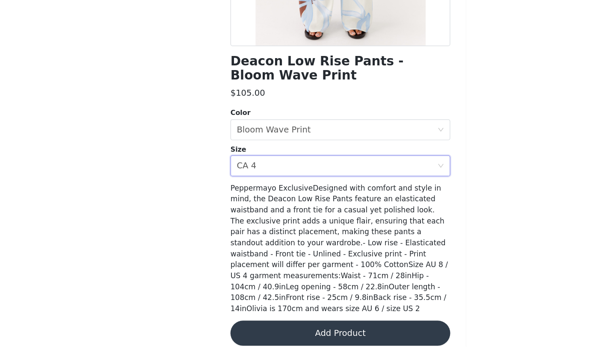
click at [312, 325] on button "Add Product" at bounding box center [308, 335] width 180 height 21
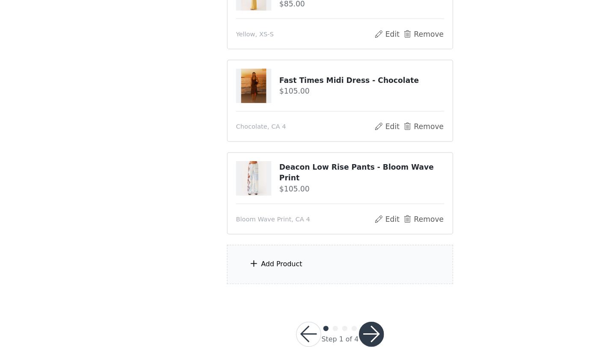
scroll to position [177, 0]
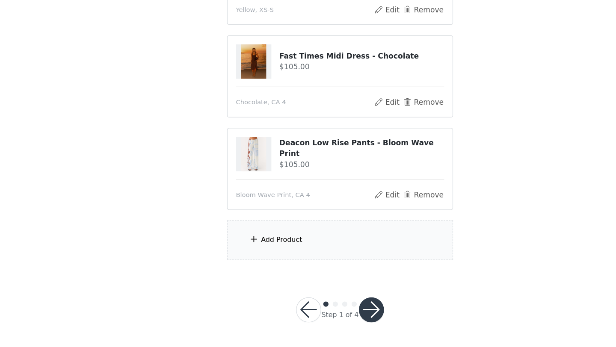
click at [258, 252] on div "Add Product" at bounding box center [307, 260] width 185 height 32
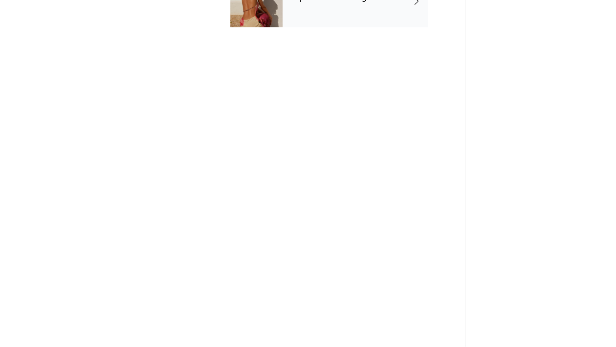
click at [299, 74] on div "September Gifting" at bounding box center [320, 64] width 119 height 43
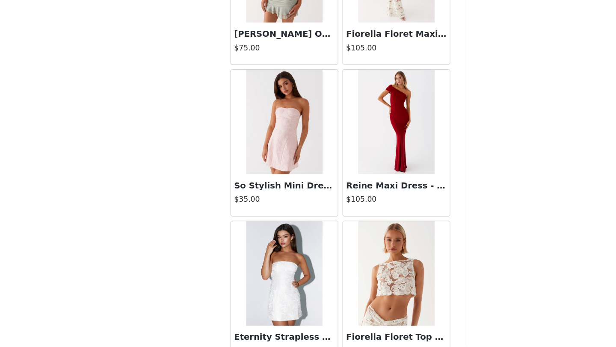
scroll to position [961, 0]
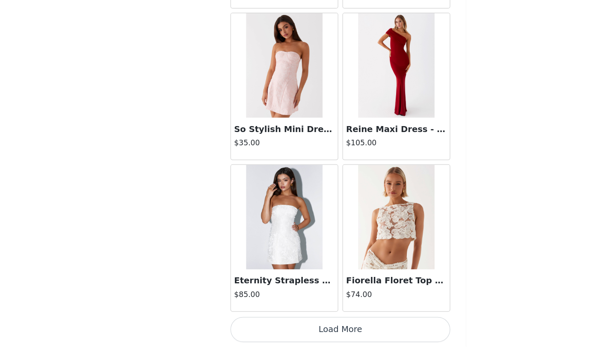
click at [339, 331] on button "Load More" at bounding box center [308, 332] width 180 height 21
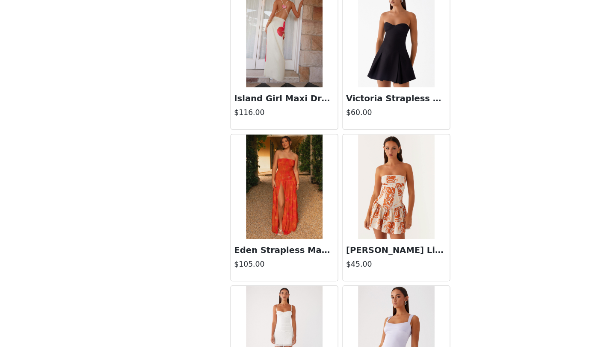
scroll to position [2201, 0]
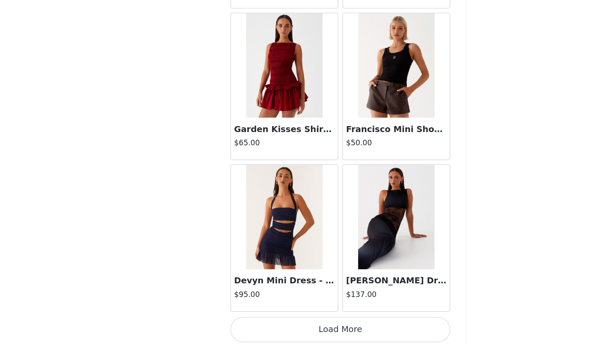
click at [339, 331] on button "Load More" at bounding box center [308, 332] width 180 height 21
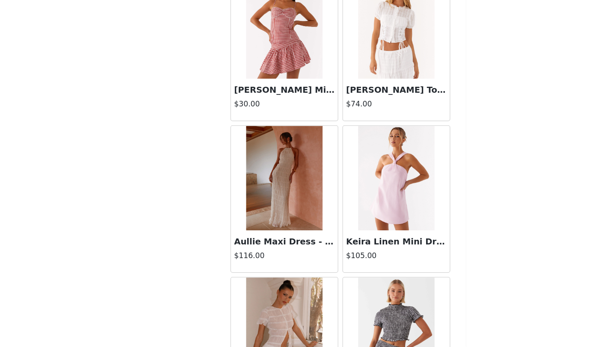
scroll to position [3440, 0]
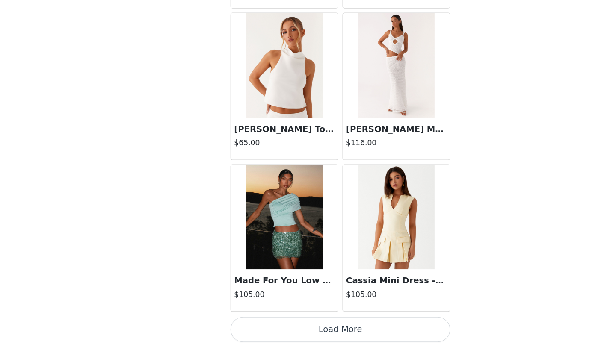
click at [326, 335] on button "Load More" at bounding box center [308, 332] width 180 height 21
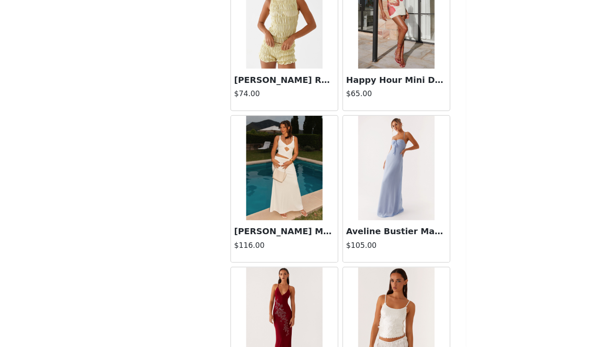
scroll to position [4680, 0]
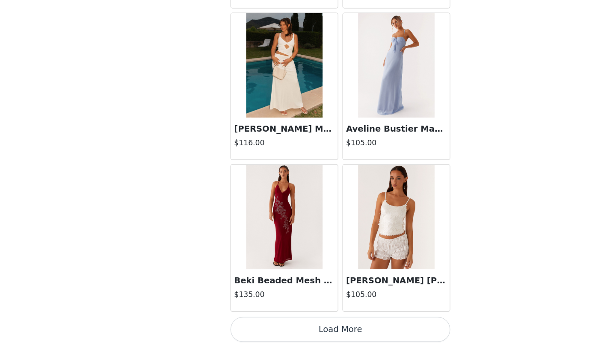
click at [325, 337] on button "Load More" at bounding box center [308, 332] width 180 height 21
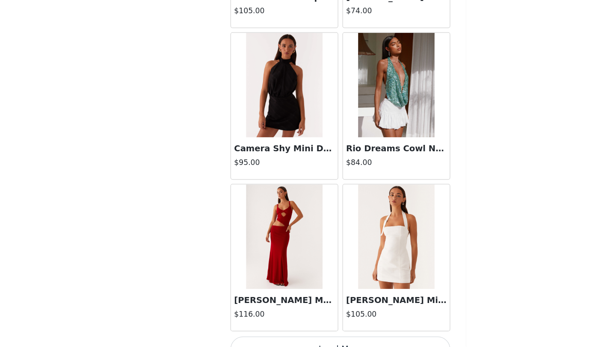
scroll to position [5920, 0]
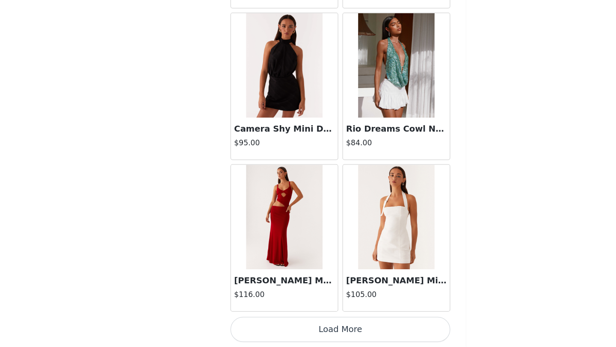
click at [315, 340] on button "Load More" at bounding box center [308, 332] width 180 height 21
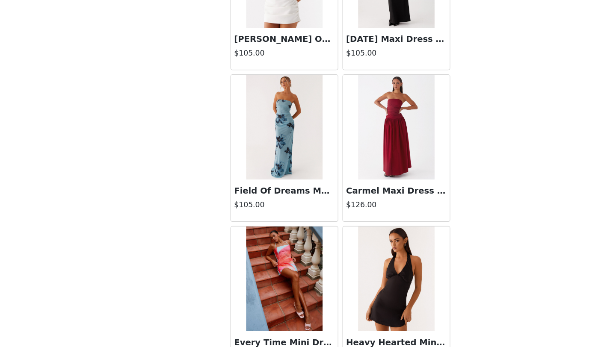
scroll to position [7159, 0]
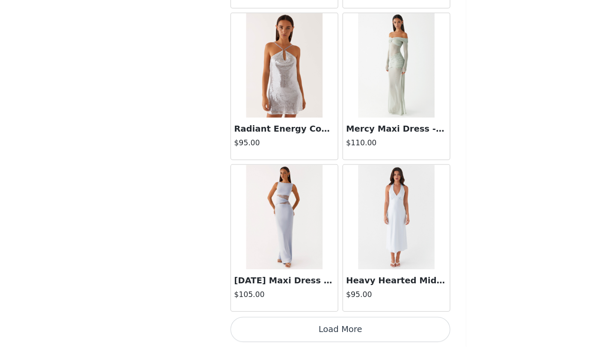
click at [320, 332] on button "Load More" at bounding box center [308, 332] width 180 height 21
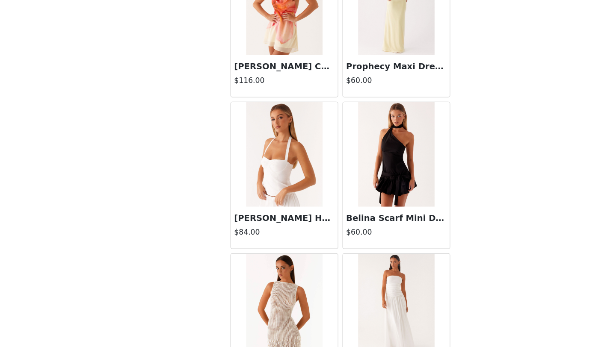
scroll to position [8399, 0]
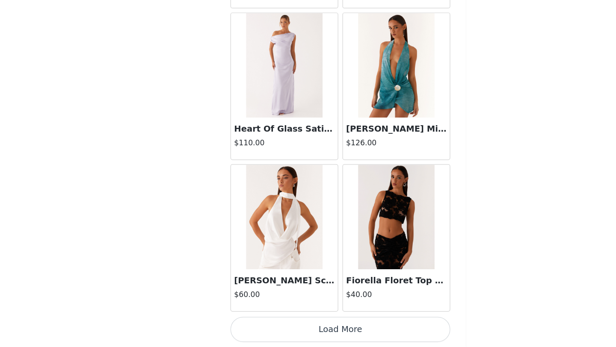
click at [321, 334] on button "Load More" at bounding box center [308, 332] width 180 height 21
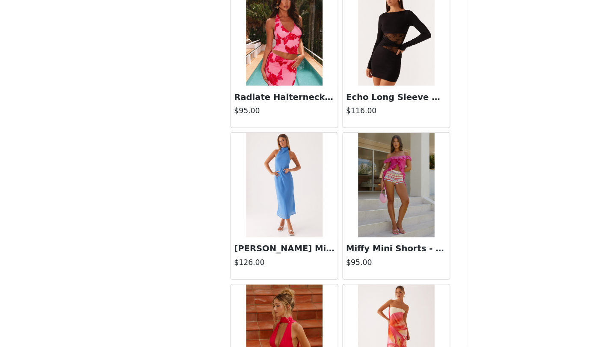
scroll to position [9638, 0]
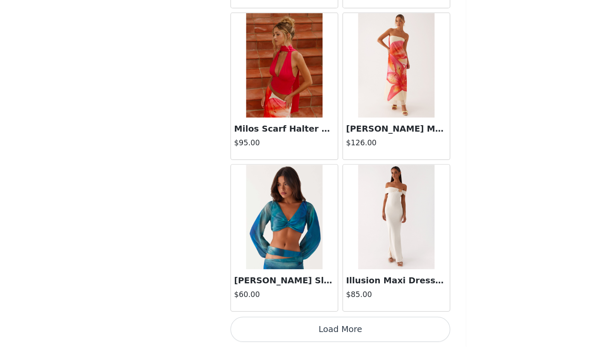
click at [327, 339] on button "Load More" at bounding box center [308, 332] width 180 height 21
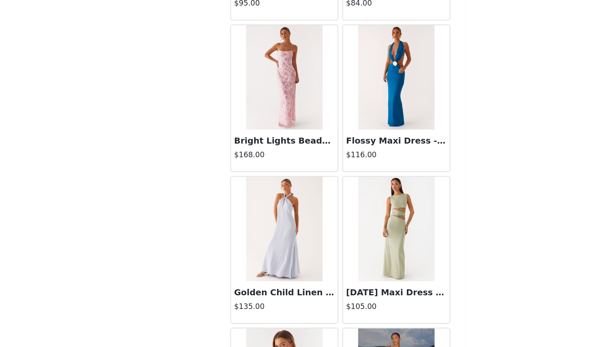
scroll to position [10878, 0]
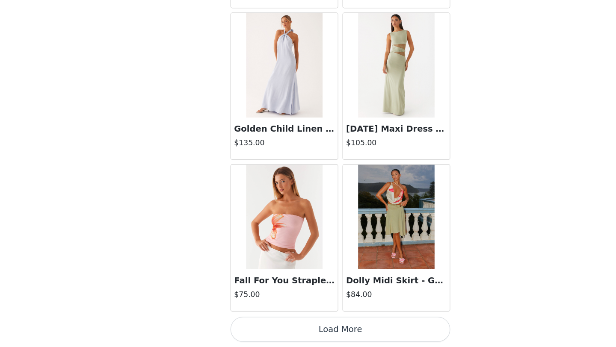
click at [322, 340] on button "Load More" at bounding box center [308, 332] width 180 height 21
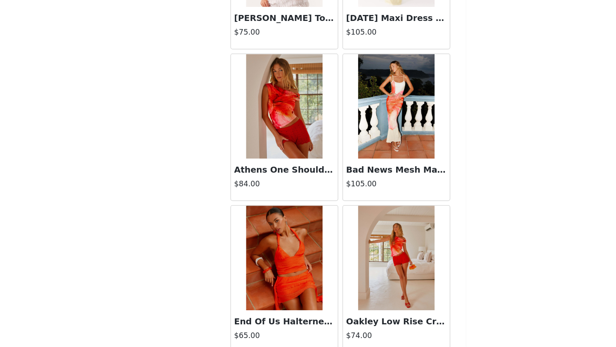
scroll to position [12118, 0]
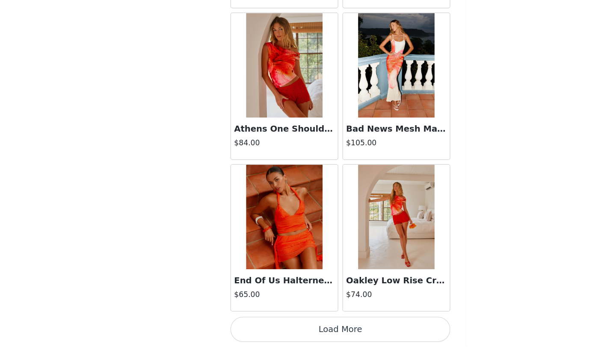
click at [320, 329] on button "Load More" at bounding box center [308, 332] width 180 height 21
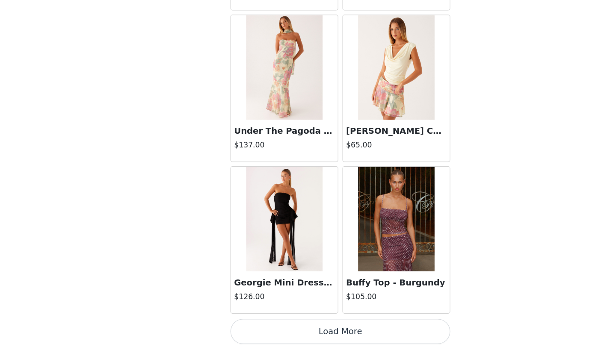
scroll to position [13357, 0]
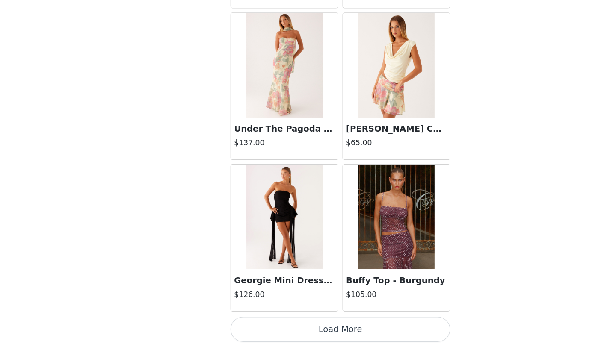
click at [323, 332] on button "Load More" at bounding box center [308, 332] width 180 height 21
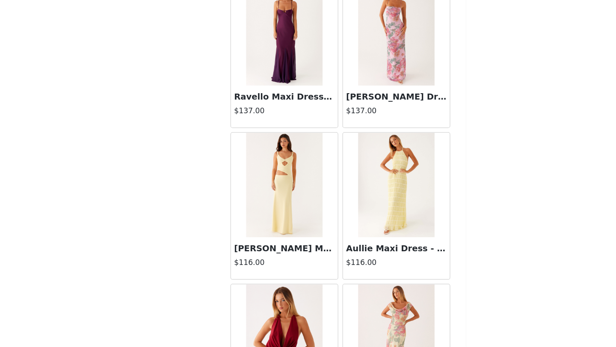
scroll to position [14597, 0]
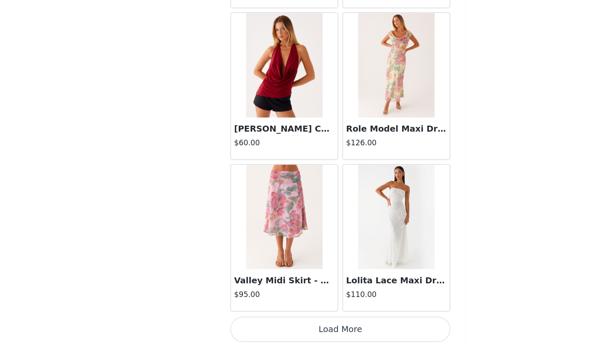
click at [324, 339] on button "Load More" at bounding box center [308, 332] width 180 height 21
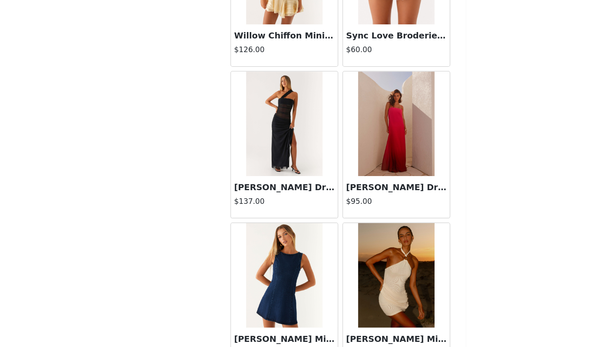
scroll to position [15837, 0]
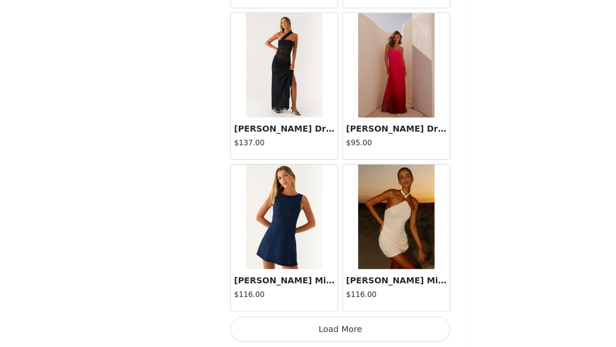
click at [327, 338] on button "Load More" at bounding box center [308, 332] width 180 height 21
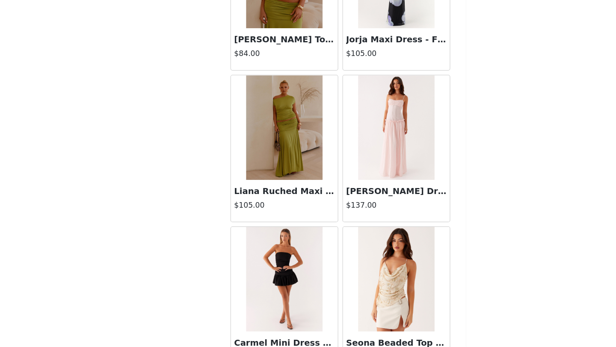
scroll to position [17076, 0]
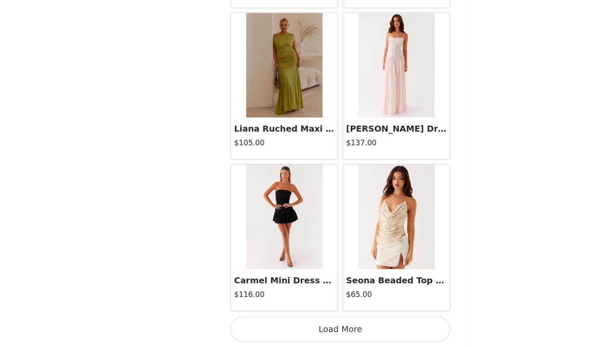
click at [318, 336] on button "Load More" at bounding box center [308, 332] width 180 height 21
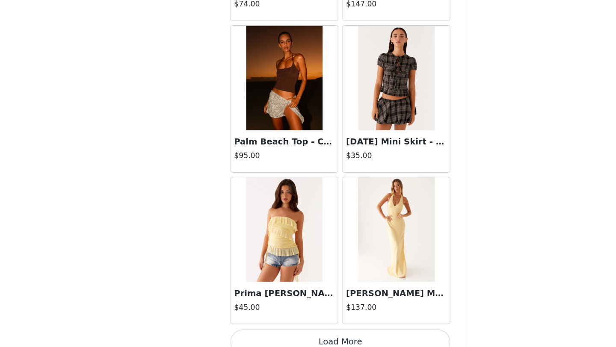
scroll to position [18316, 0]
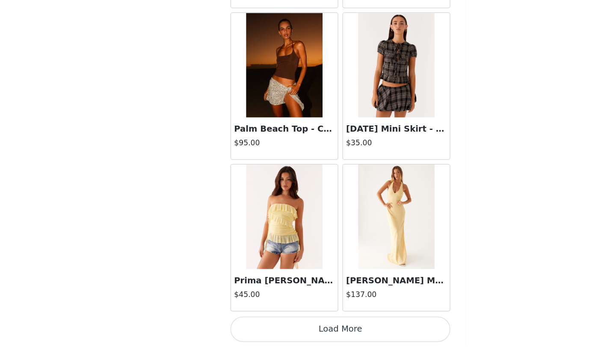
click at [306, 337] on button "Load More" at bounding box center [308, 332] width 180 height 21
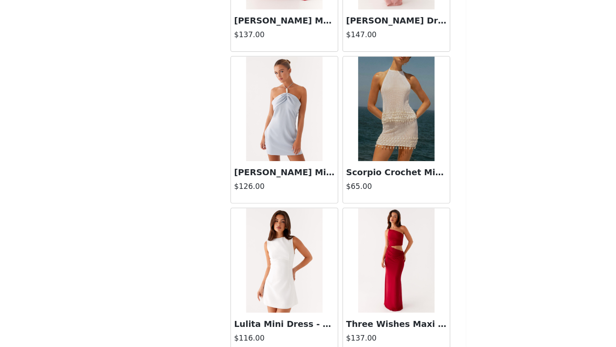
scroll to position [19556, 0]
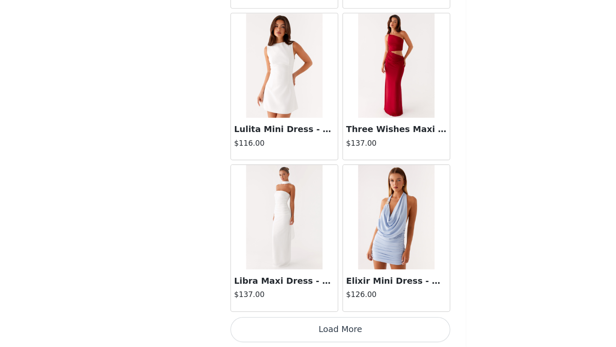
click at [305, 335] on button "Load More" at bounding box center [308, 332] width 180 height 21
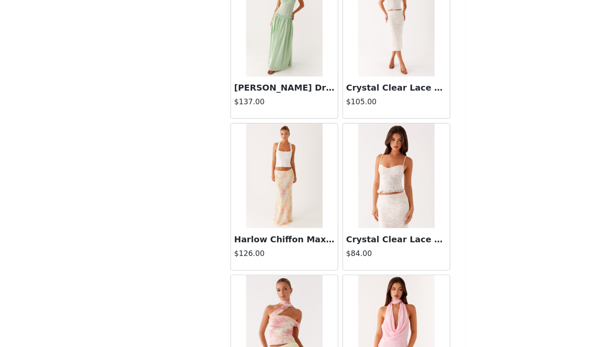
scroll to position [20795, 0]
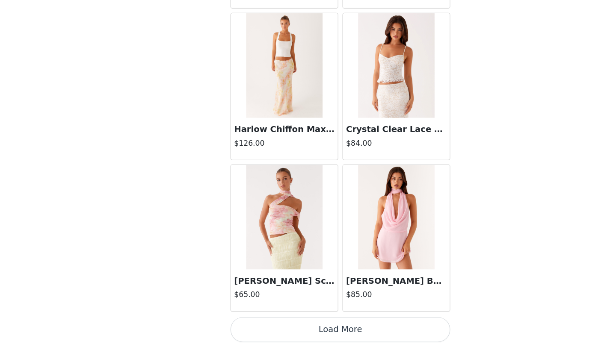
click at [307, 330] on button "Load More" at bounding box center [308, 332] width 180 height 21
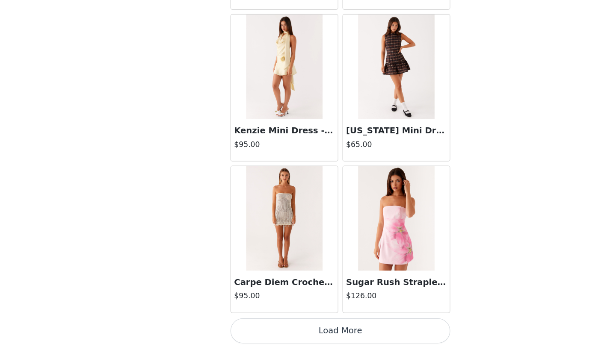
scroll to position [22035, 0]
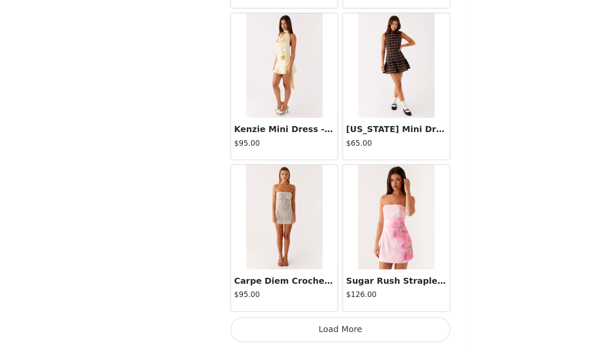
click at [309, 336] on button "Load More" at bounding box center [308, 332] width 180 height 21
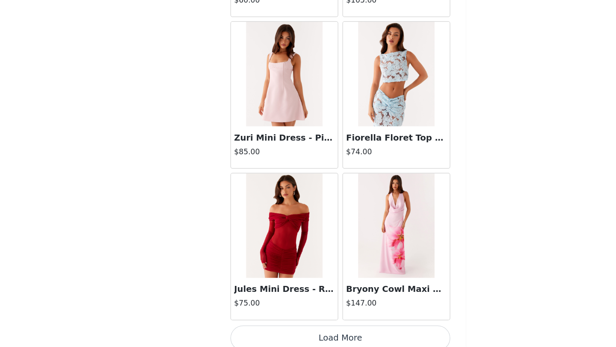
scroll to position [23274, 0]
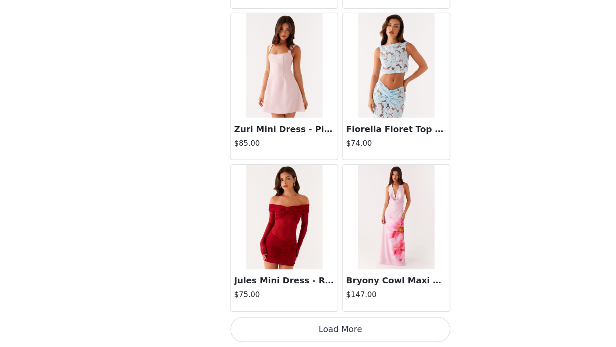
click at [306, 333] on button "Load More" at bounding box center [308, 332] width 180 height 21
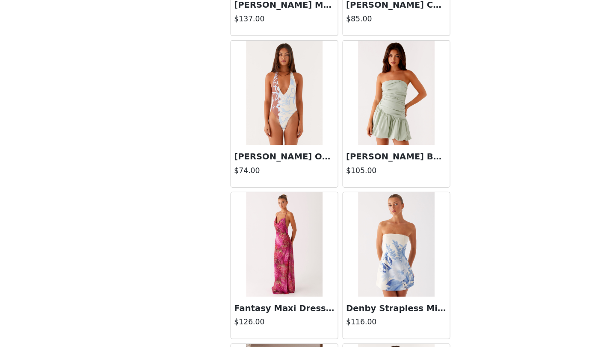
scroll to position [24366, 0]
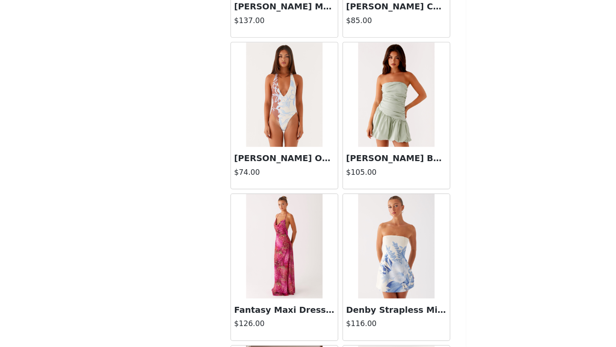
click at [255, 183] on img at bounding box center [262, 140] width 62 height 85
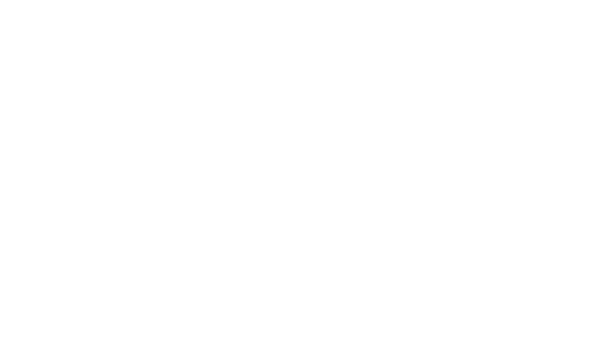
scroll to position [0, 0]
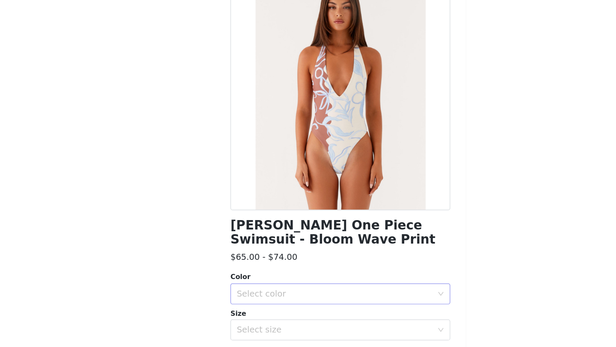
click at [326, 305] on div "Select color" at bounding box center [303, 303] width 160 height 9
click at [278, 322] on li "Bloom Wave Print" at bounding box center [308, 322] width 180 height 14
click at [280, 329] on div "Select size" at bounding box center [303, 333] width 160 height 9
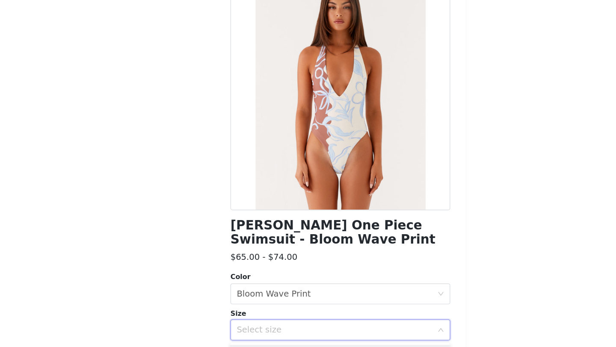
click at [290, 324] on div "Select size" at bounding box center [308, 332] width 180 height 17
click at [292, 331] on div "Select size" at bounding box center [303, 333] width 160 height 9
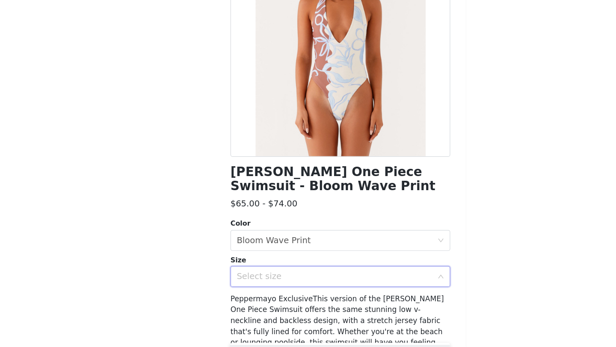
scroll to position [45, 0]
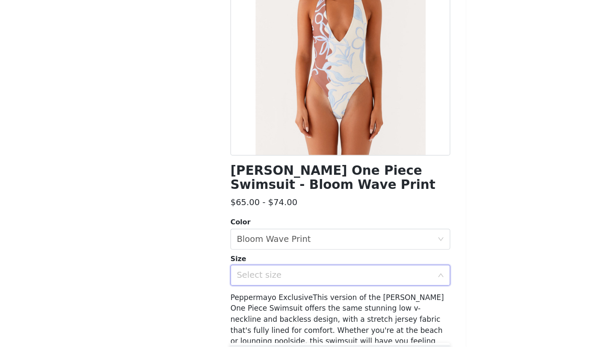
click at [365, 288] on div "Select size" at bounding box center [303, 288] width 160 height 9
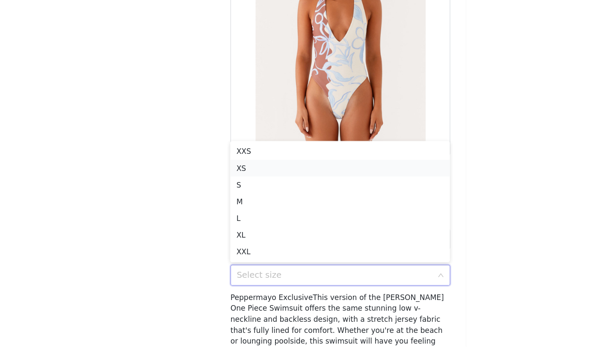
click at [288, 203] on li "XS" at bounding box center [308, 201] width 180 height 14
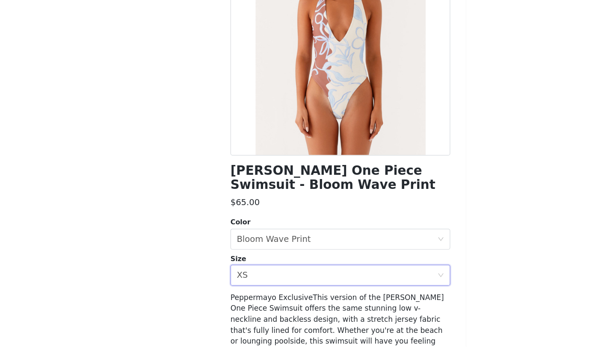
scroll to position [125, 0]
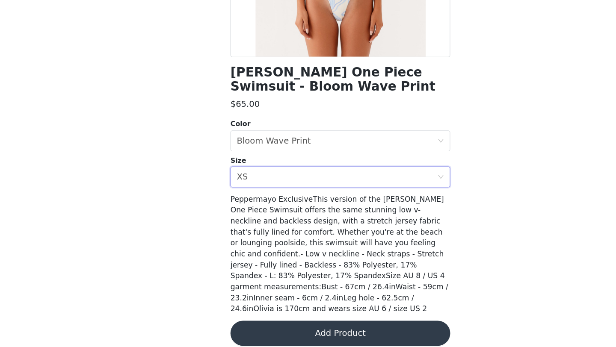
click at [321, 333] on button "Add Product" at bounding box center [308, 335] width 180 height 21
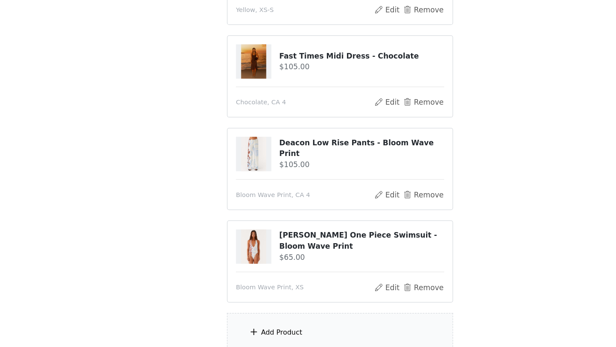
click at [247, 334] on div "Add Product" at bounding box center [260, 335] width 34 height 9
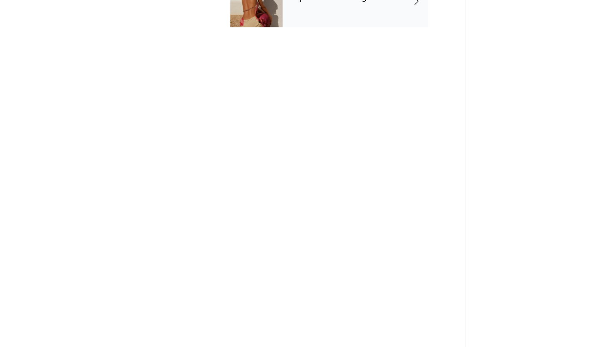
click at [243, 80] on div at bounding box center [239, 64] width 43 height 43
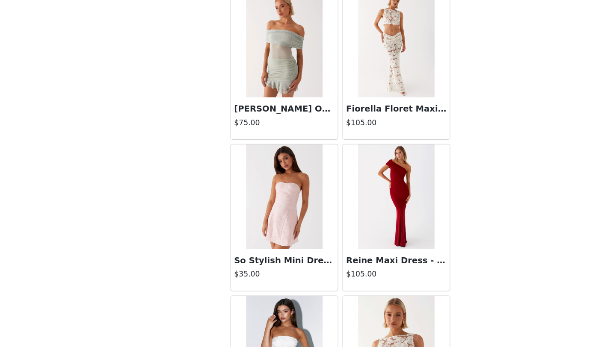
scroll to position [961, 0]
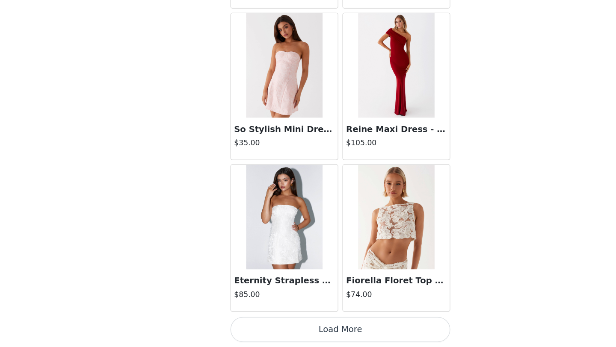
click at [315, 336] on button "Load More" at bounding box center [308, 332] width 180 height 21
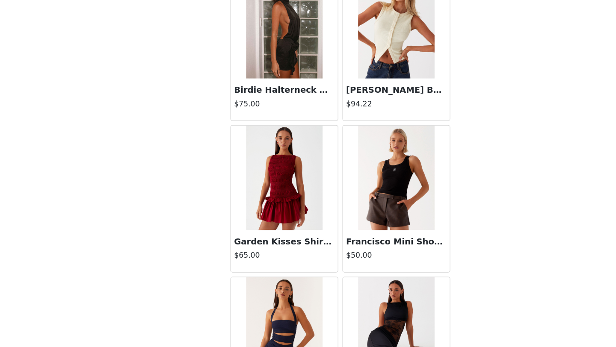
scroll to position [2201, 0]
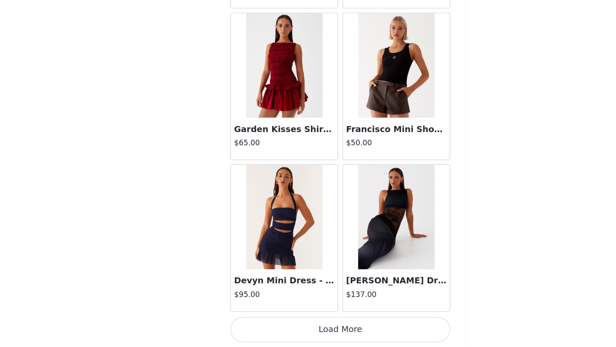
click at [311, 341] on button "Load More" at bounding box center [308, 332] width 180 height 21
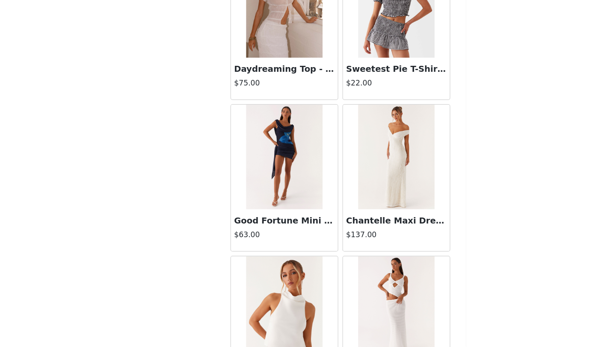
scroll to position [3440, 0]
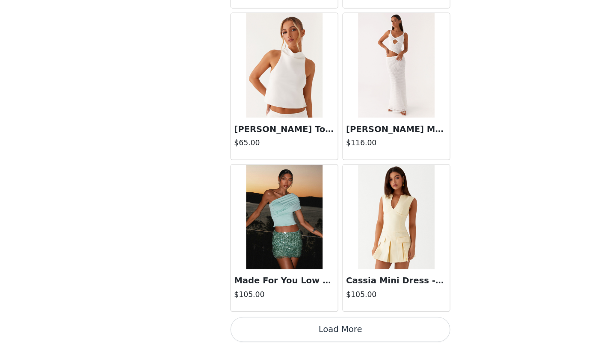
click at [308, 340] on button "Load More" at bounding box center [308, 332] width 180 height 21
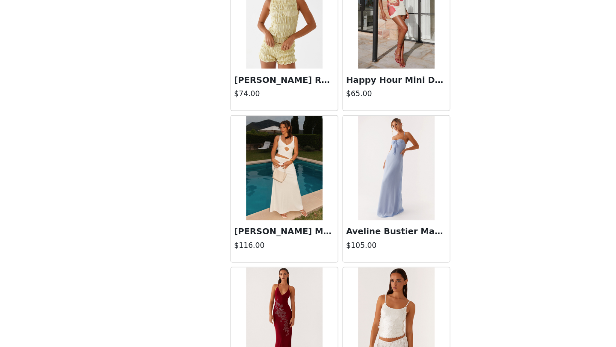
scroll to position [4680, 0]
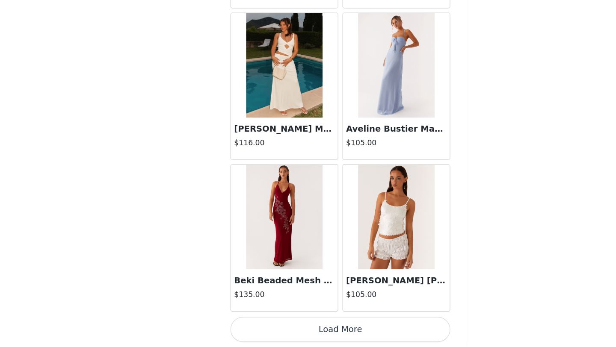
click at [307, 339] on button "Load More" at bounding box center [308, 332] width 180 height 21
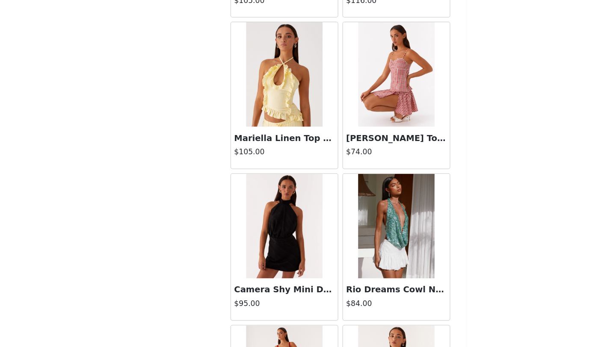
scroll to position [5920, 0]
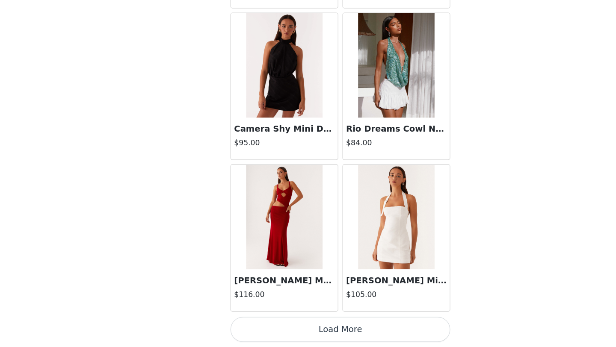
click at [315, 330] on button "Load More" at bounding box center [308, 332] width 180 height 21
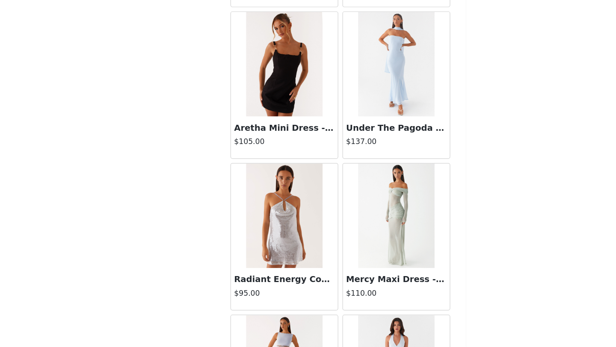
scroll to position [7159, 0]
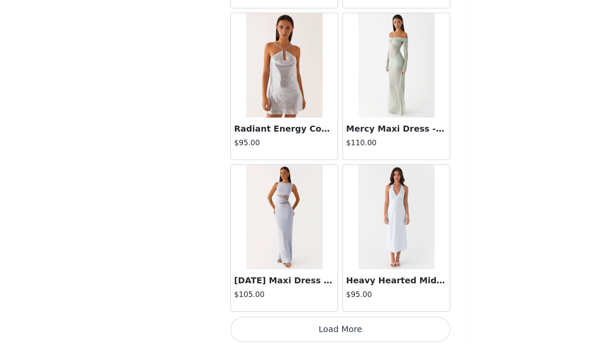
click at [322, 338] on button "Load More" at bounding box center [308, 332] width 180 height 21
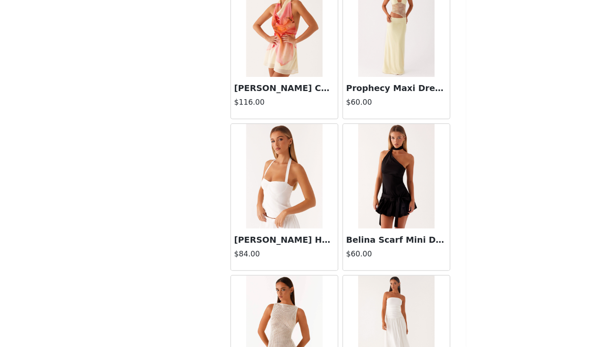
scroll to position [8399, 0]
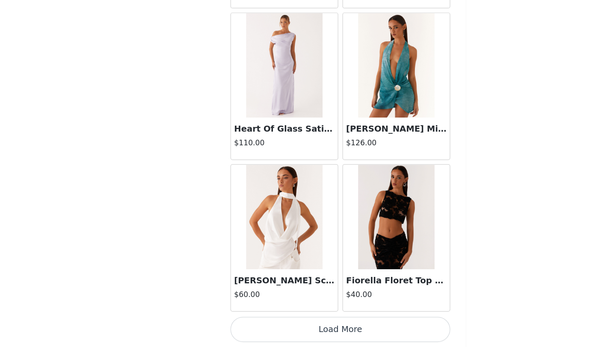
click at [331, 339] on button "Load More" at bounding box center [308, 332] width 180 height 21
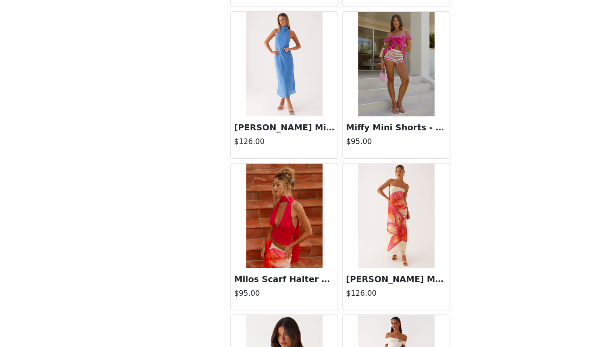
scroll to position [9638, 0]
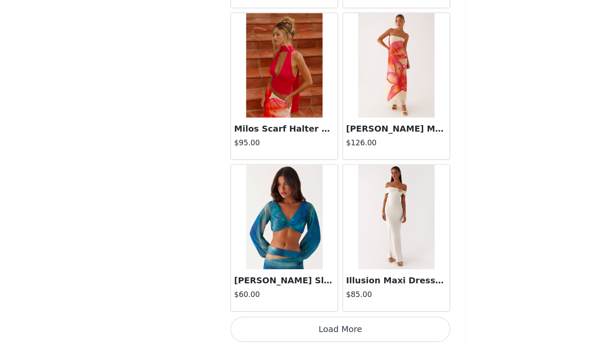
click at [327, 336] on button "Load More" at bounding box center [308, 332] width 180 height 21
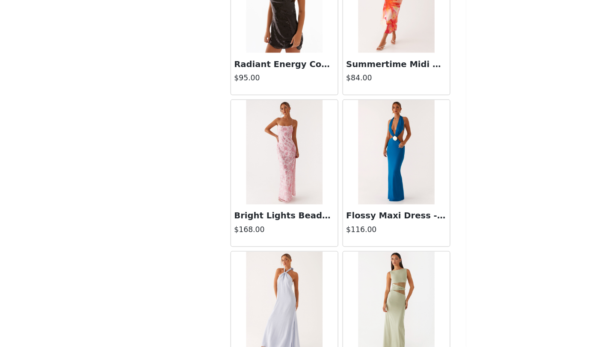
scroll to position [10878, 0]
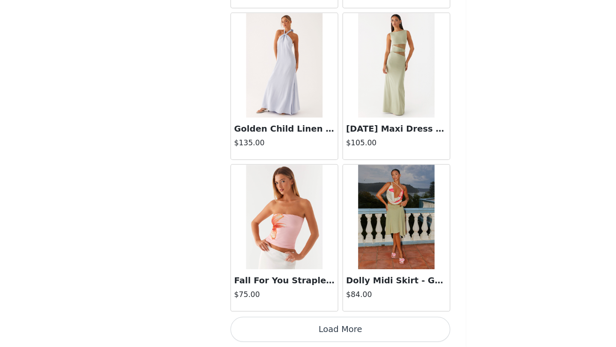
click at [312, 338] on button "Load More" at bounding box center [308, 332] width 180 height 21
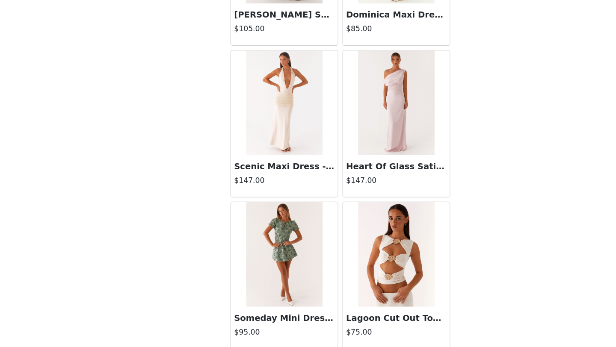
scroll to position [12118, 0]
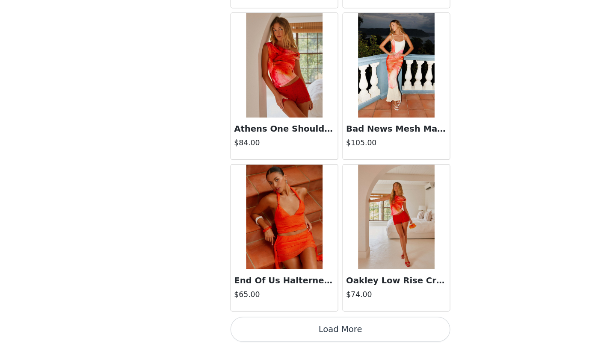
click at [313, 328] on button "Load More" at bounding box center [308, 332] width 180 height 21
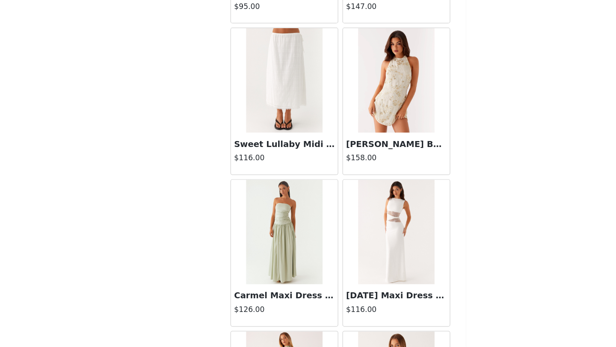
scroll to position [13357, 0]
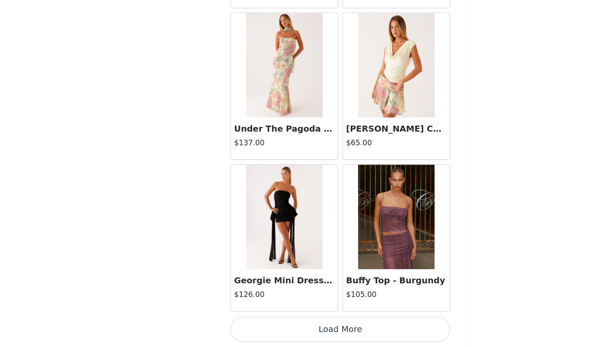
click at [317, 330] on button "Load More" at bounding box center [308, 332] width 180 height 21
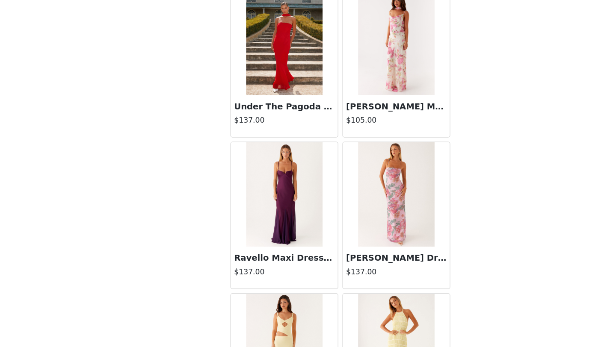
scroll to position [14597, 0]
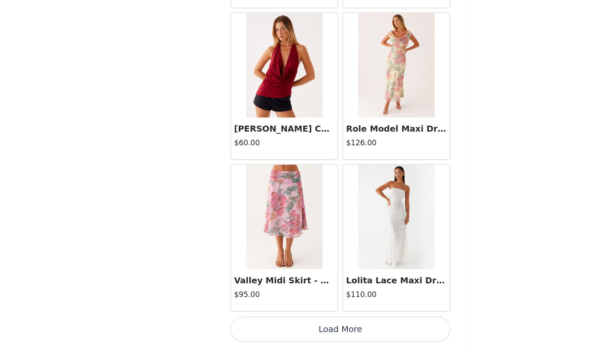
click at [315, 336] on button "Load More" at bounding box center [308, 332] width 180 height 21
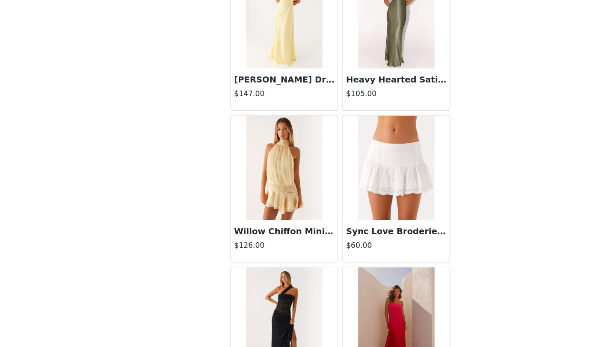
scroll to position [15837, 0]
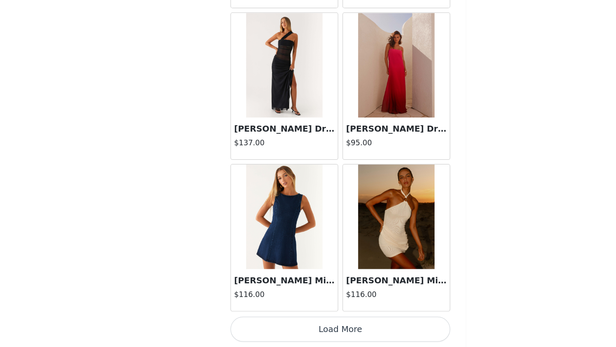
drag, startPoint x: 318, startPoint y: 329, endPoint x: 318, endPoint y: 293, distance: 35.5
click at [318, 329] on button "Load More" at bounding box center [308, 332] width 180 height 21
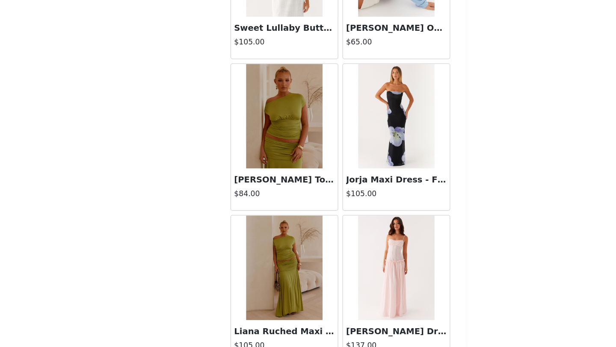
scroll to position [17076, 0]
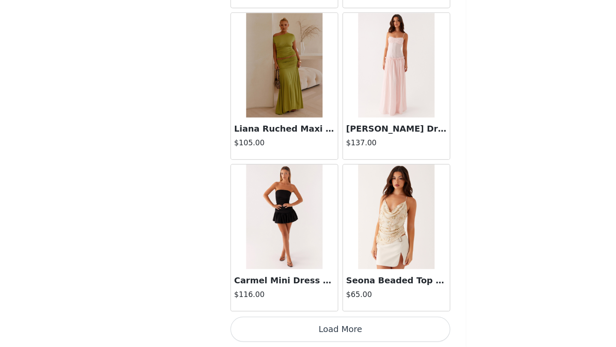
click at [317, 336] on button "Load More" at bounding box center [308, 332] width 180 height 21
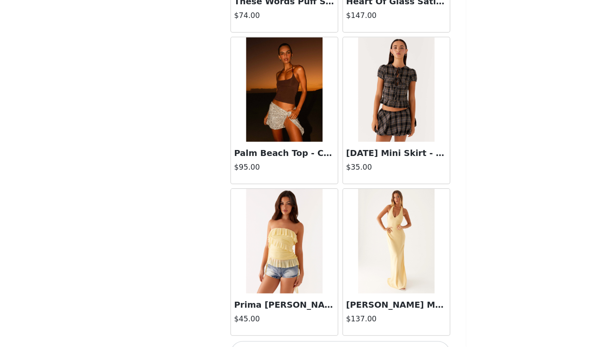
scroll to position [18316, 0]
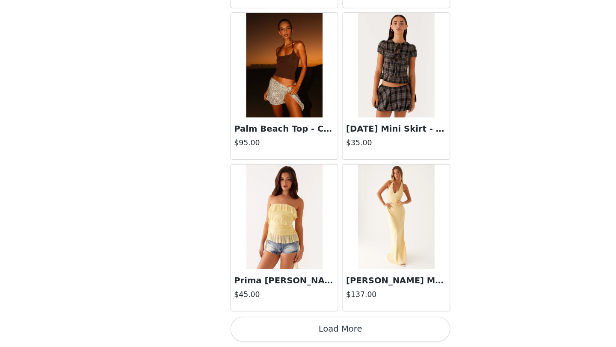
click at [312, 336] on button "Load More" at bounding box center [308, 332] width 180 height 21
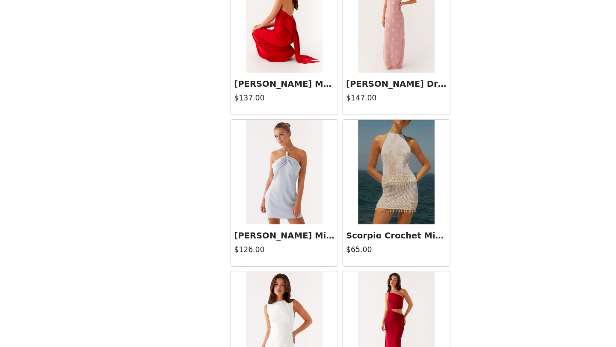
scroll to position [19556, 0]
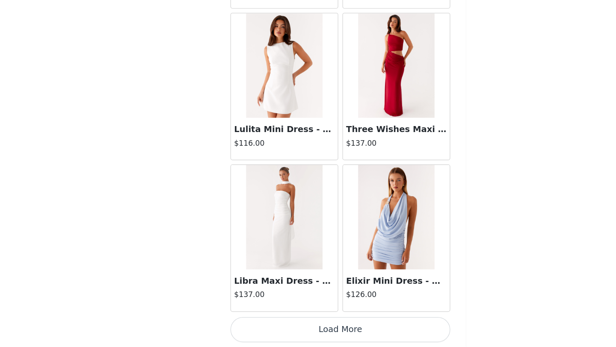
click at [322, 338] on button "Load More" at bounding box center [308, 332] width 180 height 21
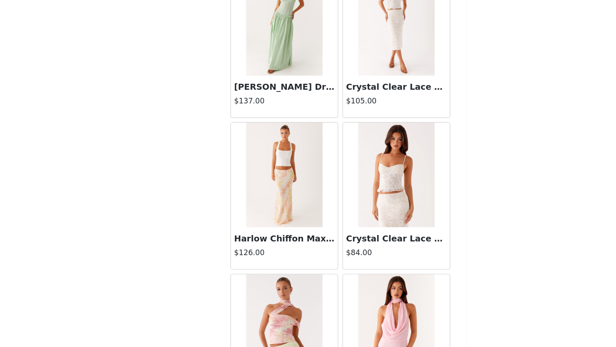
scroll to position [20795, 0]
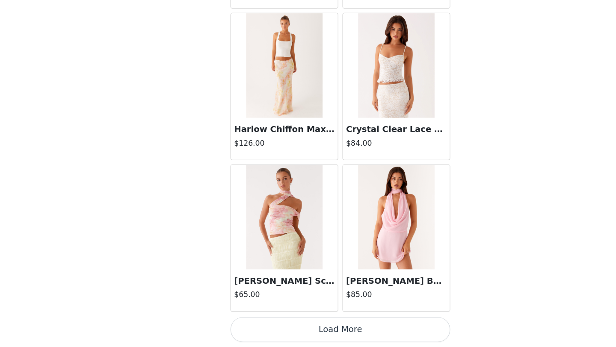
click at [314, 339] on button "Load More" at bounding box center [308, 332] width 180 height 21
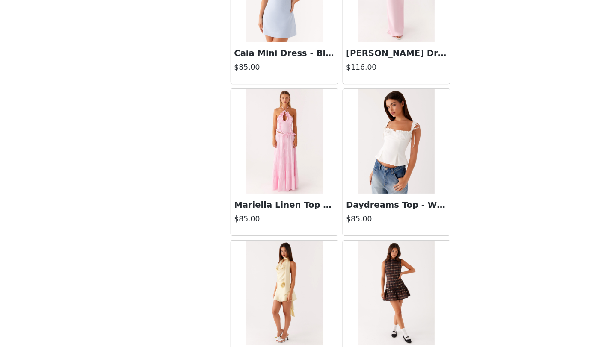
scroll to position [22035, 0]
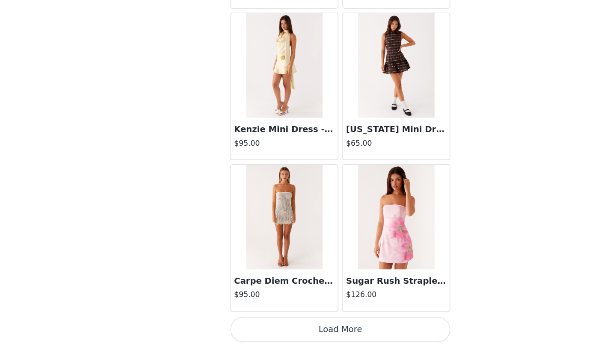
click at [318, 335] on button "Load More" at bounding box center [308, 332] width 180 height 21
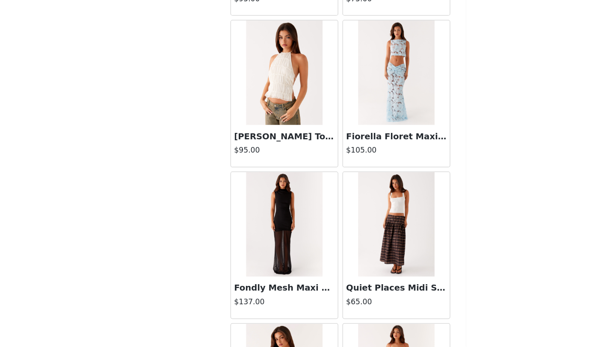
scroll to position [23274, 0]
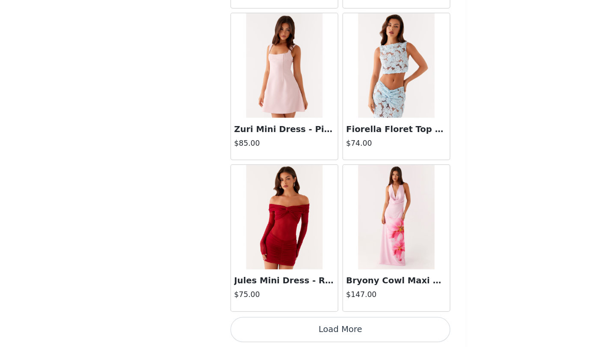
click at [317, 332] on button "Load More" at bounding box center [308, 332] width 180 height 21
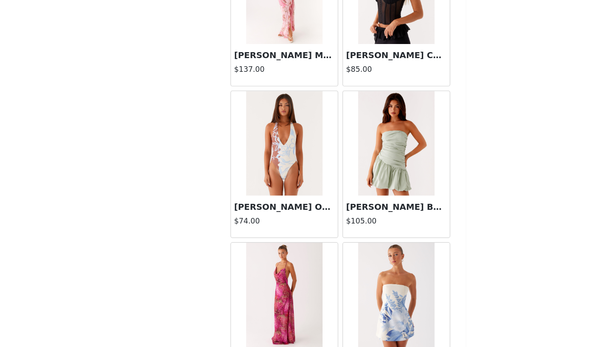
scroll to position [24514, 0]
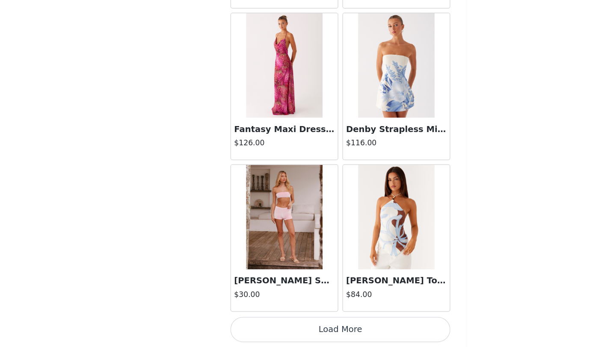
click at [314, 326] on button "Load More" at bounding box center [308, 332] width 180 height 21
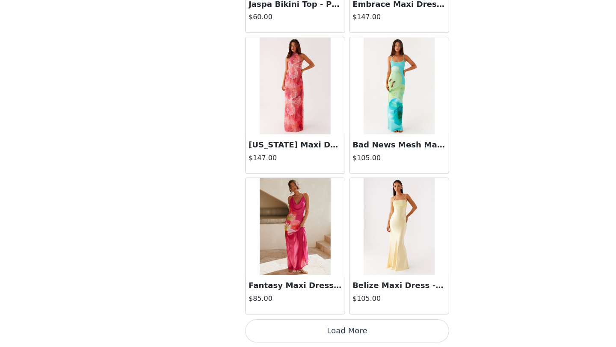
scroll to position [253, 0]
click at [336, 333] on button "Load More" at bounding box center [308, 332] width 180 height 21
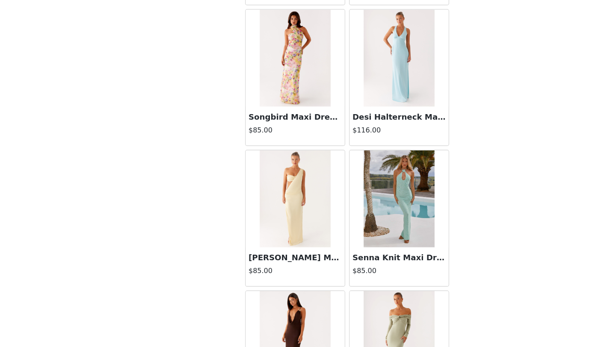
scroll to position [26993, 0]
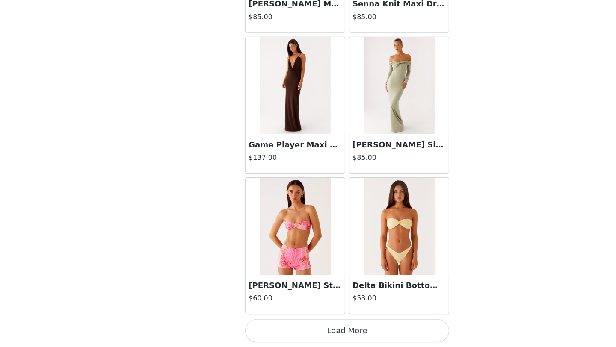
click at [335, 332] on button "Load More" at bounding box center [308, 332] width 180 height 21
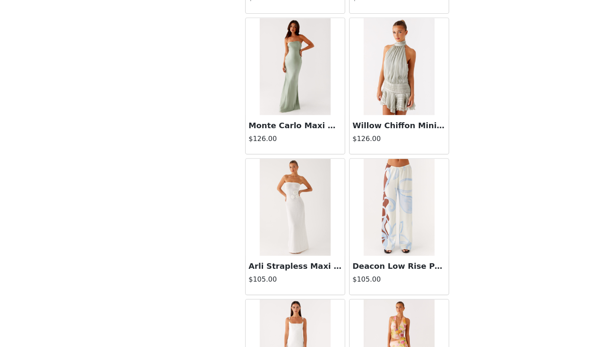
scroll to position [28233, 0]
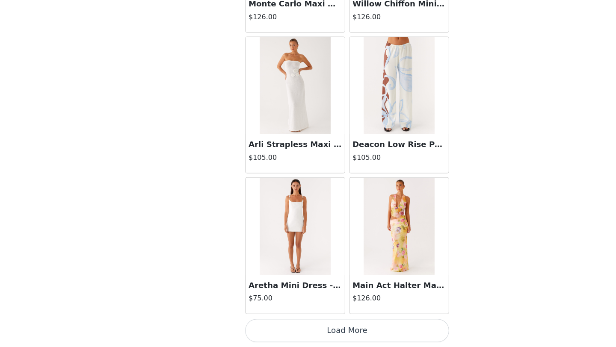
click at [311, 340] on button "Load More" at bounding box center [308, 332] width 180 height 21
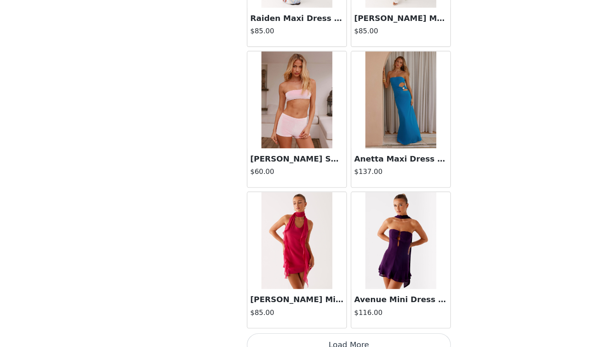
scroll to position [29473, 0]
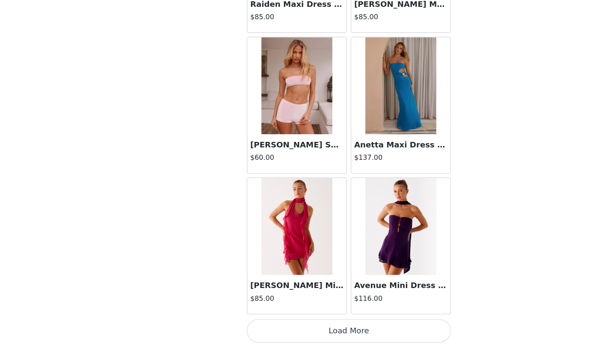
click at [307, 336] on button "Load More" at bounding box center [308, 332] width 180 height 21
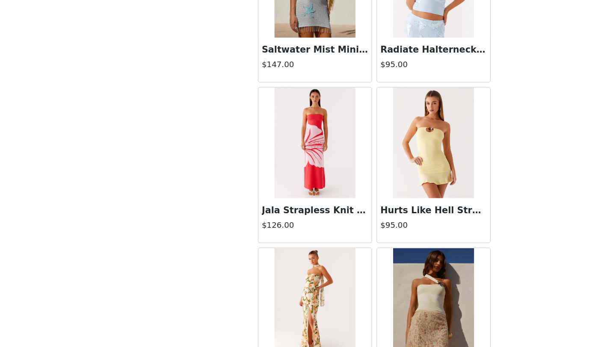
scroll to position [30712, 0]
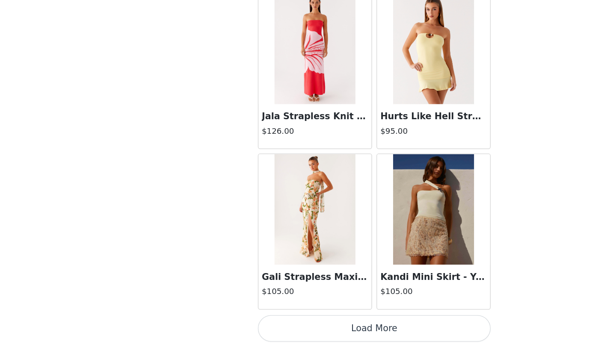
click at [354, 337] on button "Load More" at bounding box center [308, 332] width 180 height 21
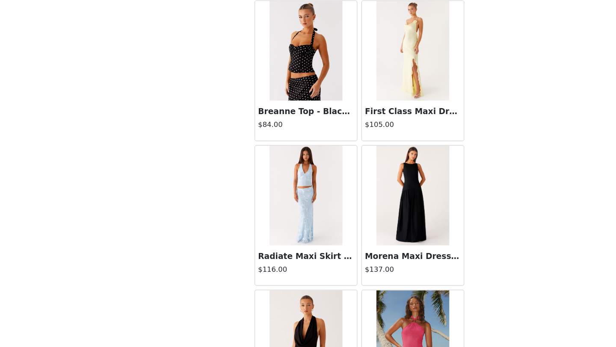
scroll to position [31952, 0]
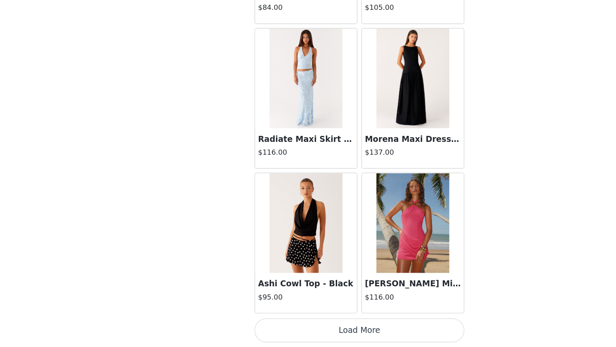
click at [358, 330] on button "Load More" at bounding box center [308, 332] width 180 height 21
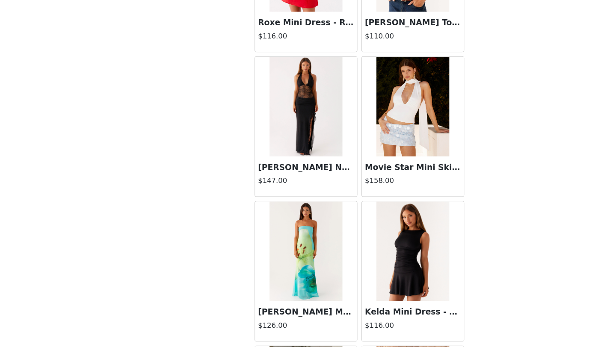
scroll to position [33044, 0]
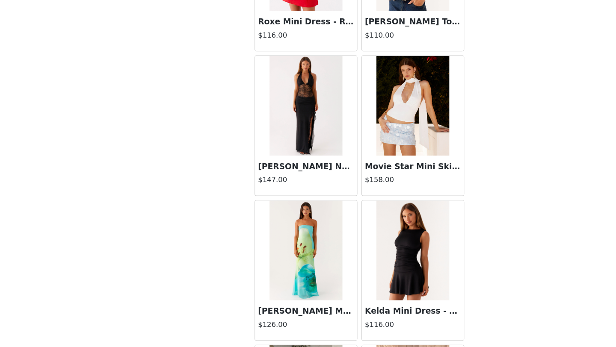
click at [281, 197] on div "[PERSON_NAME] Neck Maxi Dress - Black $147.00" at bounding box center [261, 200] width 87 height 34
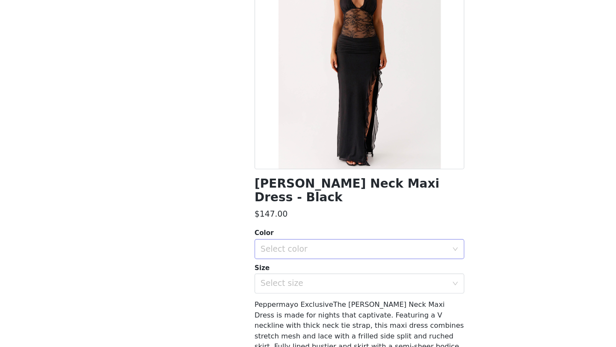
scroll to position [0, 0]
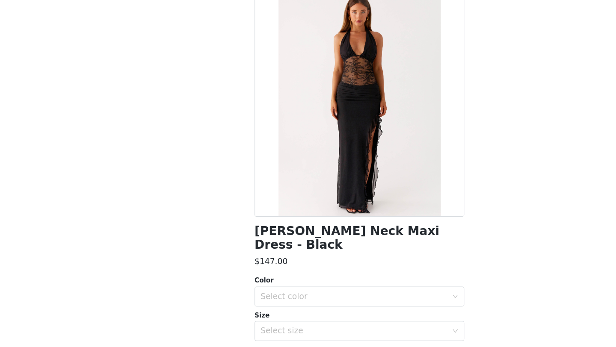
click at [344, 287] on div "Color" at bounding box center [308, 290] width 180 height 9
click at [344, 298] on div "Select color" at bounding box center [305, 303] width 164 height 16
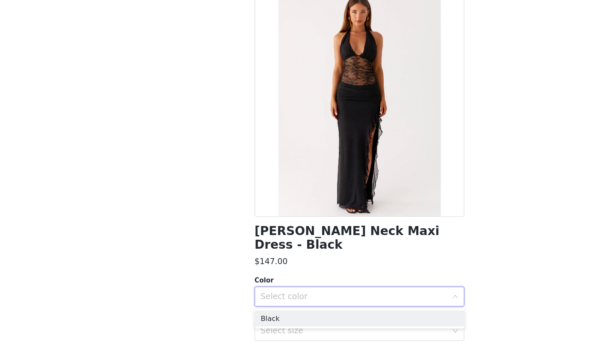
click at [303, 310] on div "Select color" at bounding box center [305, 303] width 164 height 16
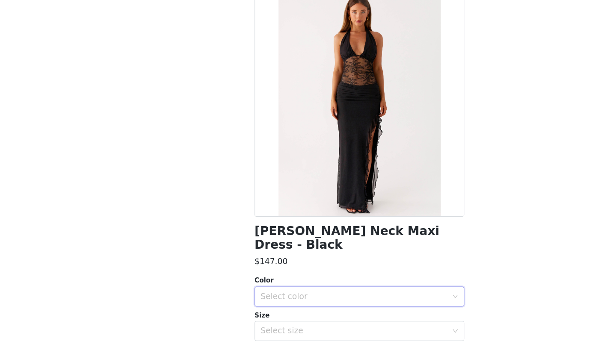
click at [302, 309] on div "Select color" at bounding box center [305, 303] width 164 height 16
click at [303, 319] on li "Black" at bounding box center [308, 322] width 180 height 14
click at [303, 327] on div "Select size" at bounding box center [305, 333] width 164 height 16
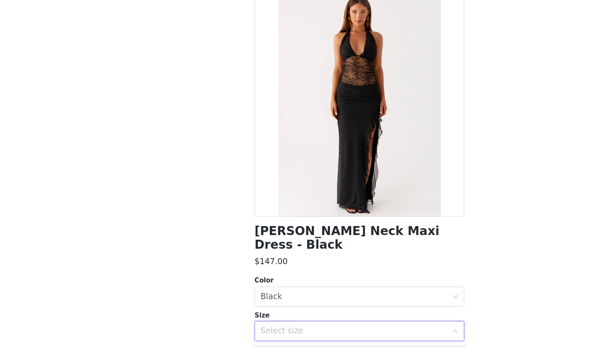
click at [321, 337] on div "Select size" at bounding box center [303, 333] width 160 height 9
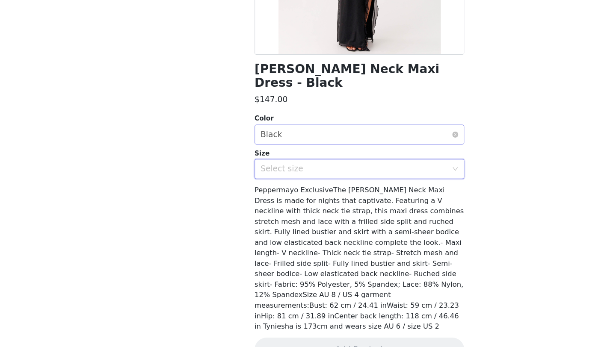
scroll to position [152, 0]
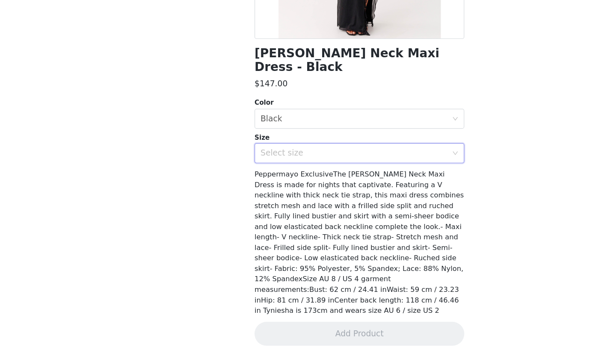
click at [309, 180] on div "Select size" at bounding box center [303, 181] width 160 height 9
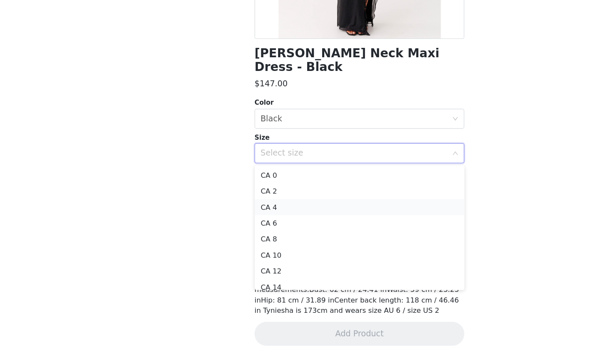
click at [309, 227] on li "CA 4" at bounding box center [308, 227] width 180 height 14
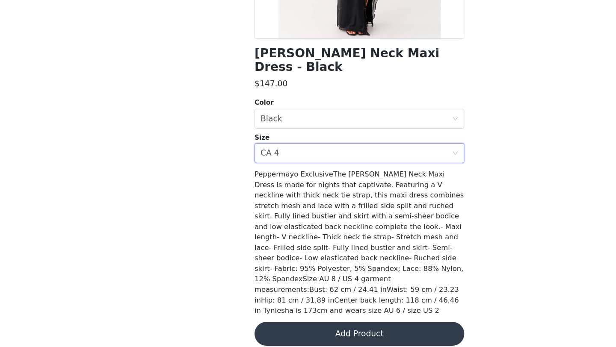
click at [335, 325] on button "Add Product" at bounding box center [308, 335] width 180 height 21
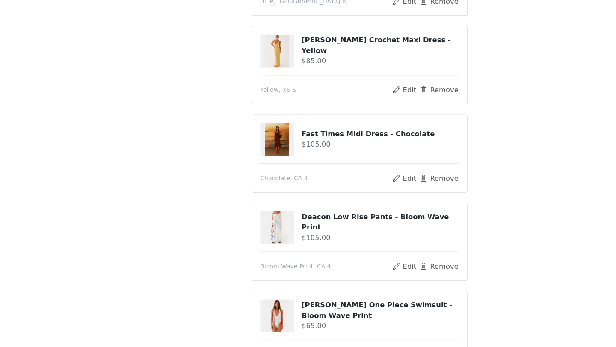
scroll to position [273, 0]
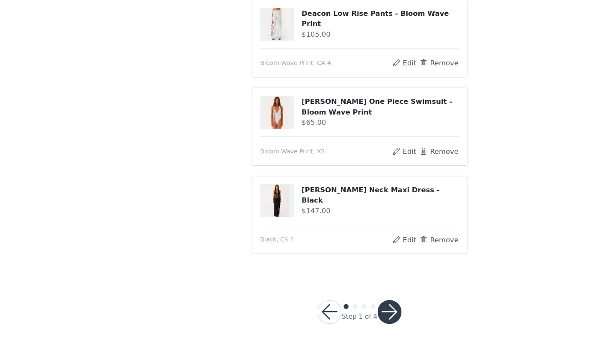
click at [339, 312] on button "button" at bounding box center [333, 316] width 21 height 21
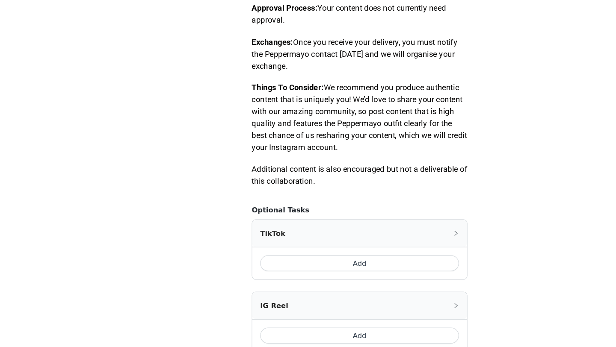
scroll to position [486, 0]
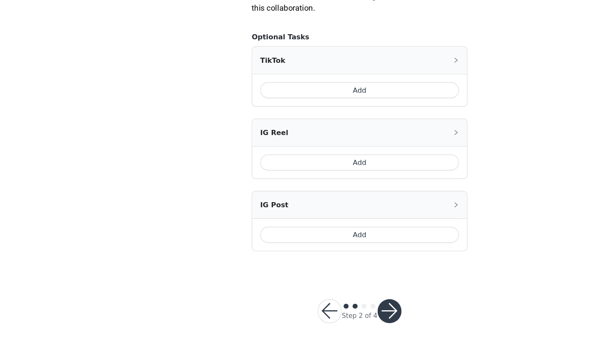
click at [317, 256] on button "Add" at bounding box center [308, 251] width 170 height 14
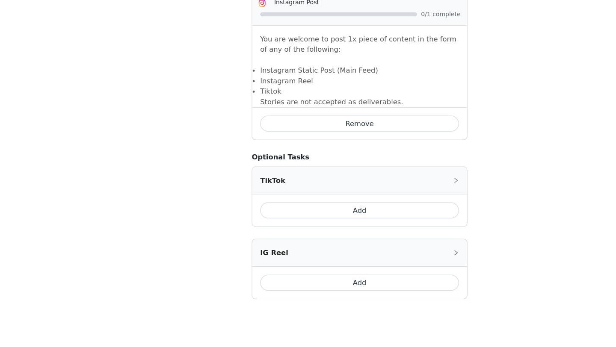
scroll to position [593, 0]
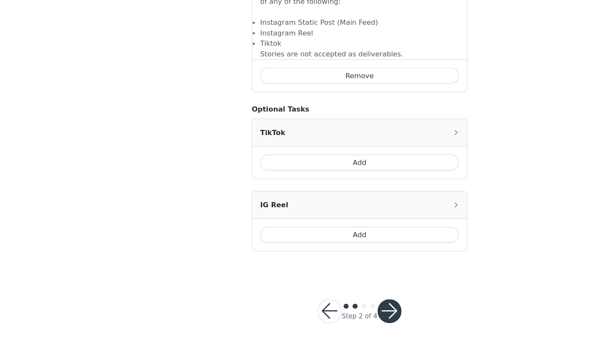
click at [336, 305] on div "Step 2 of 4" at bounding box center [308, 316] width 92 height 41
click at [339, 315] on button "button" at bounding box center [333, 316] width 21 height 21
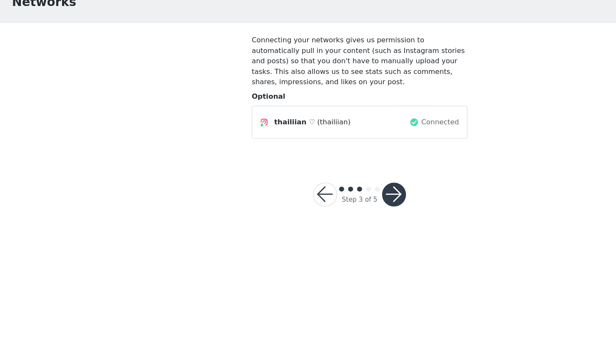
click at [330, 220] on button "button" at bounding box center [337, 216] width 21 height 21
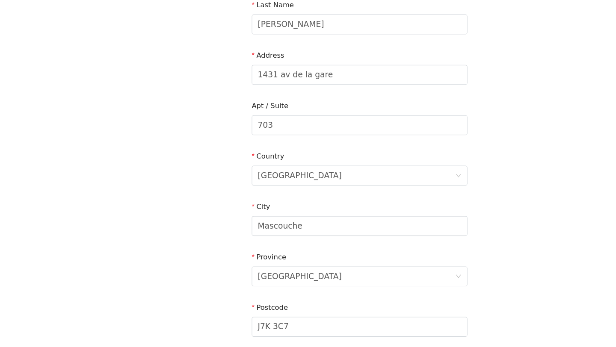
scroll to position [236, 0]
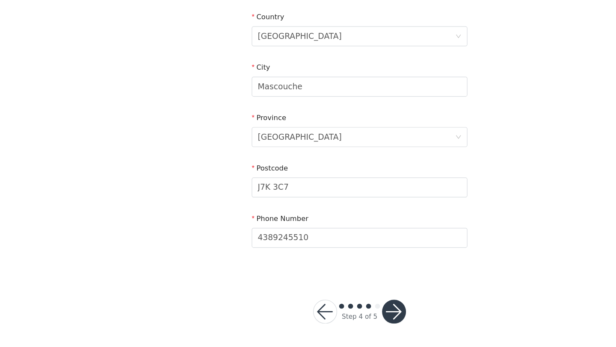
click at [341, 307] on button "button" at bounding box center [337, 316] width 21 height 21
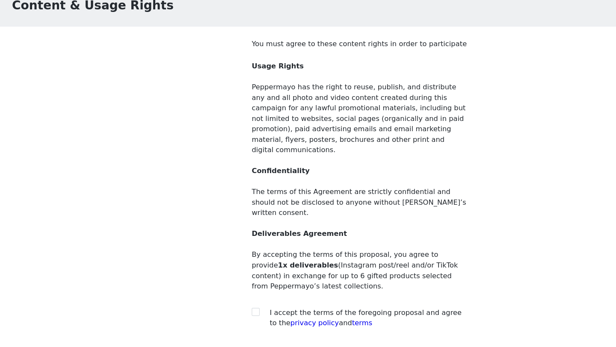
scroll to position [48, 0]
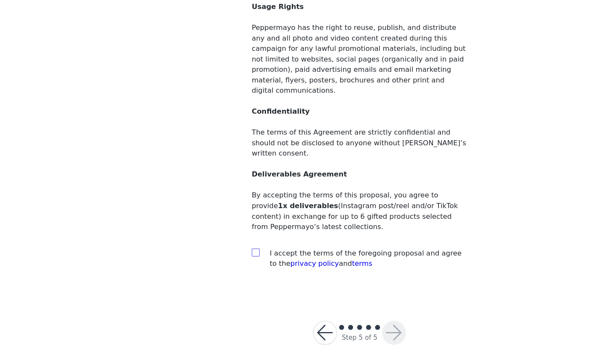
click at [219, 262] on label at bounding box center [218, 266] width 7 height 9
click at [219, 262] on input "checkbox" at bounding box center [218, 265] width 6 height 6
checkbox input "true"
click at [339, 324] on button "button" at bounding box center [337, 334] width 21 height 21
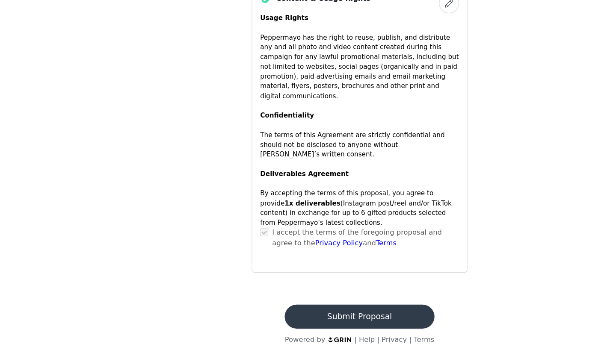
click at [326, 311] on button "Submit Proposal" at bounding box center [308, 321] width 128 height 21
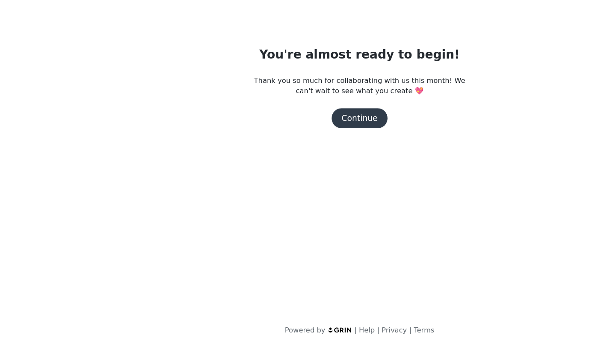
click at [312, 146] on button "Continue" at bounding box center [308, 150] width 48 height 17
